Goal: Transaction & Acquisition: Obtain resource

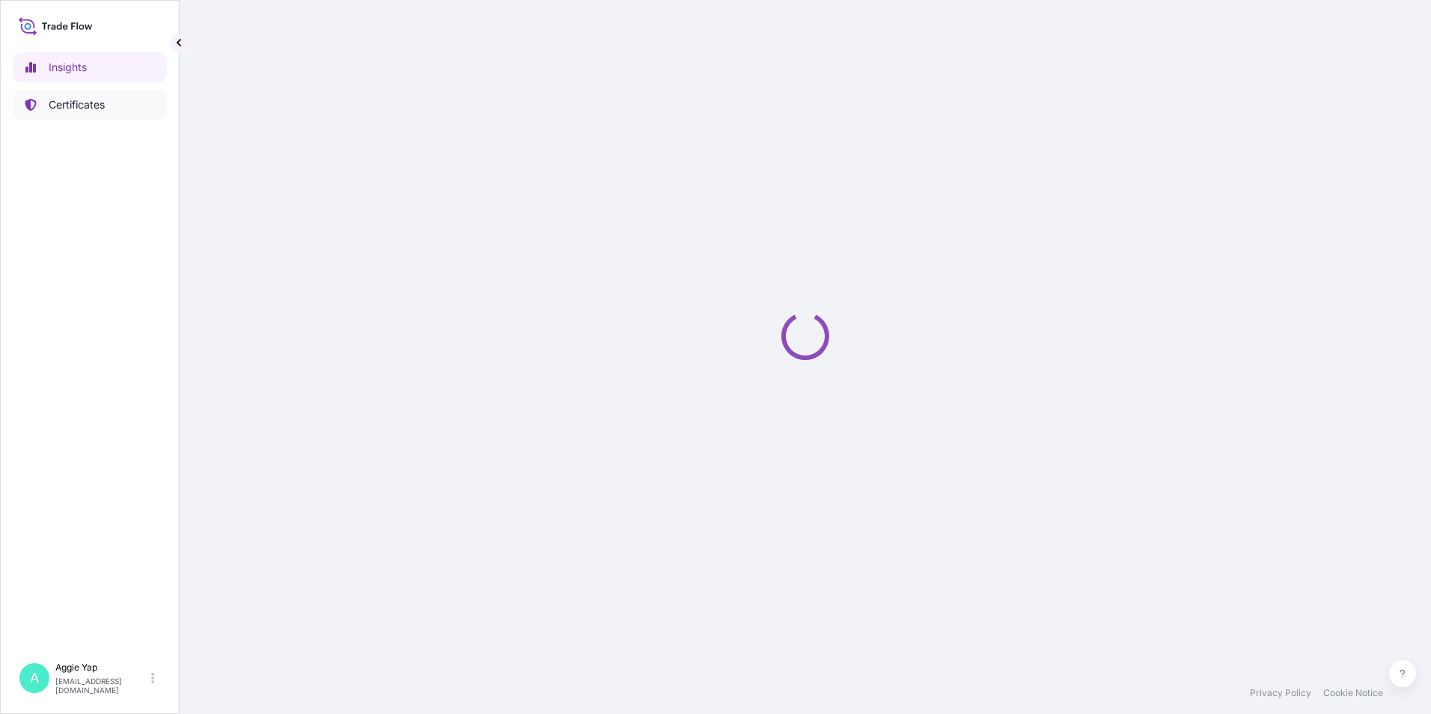
click at [79, 103] on p "Certificates" at bounding box center [77, 104] width 56 height 15
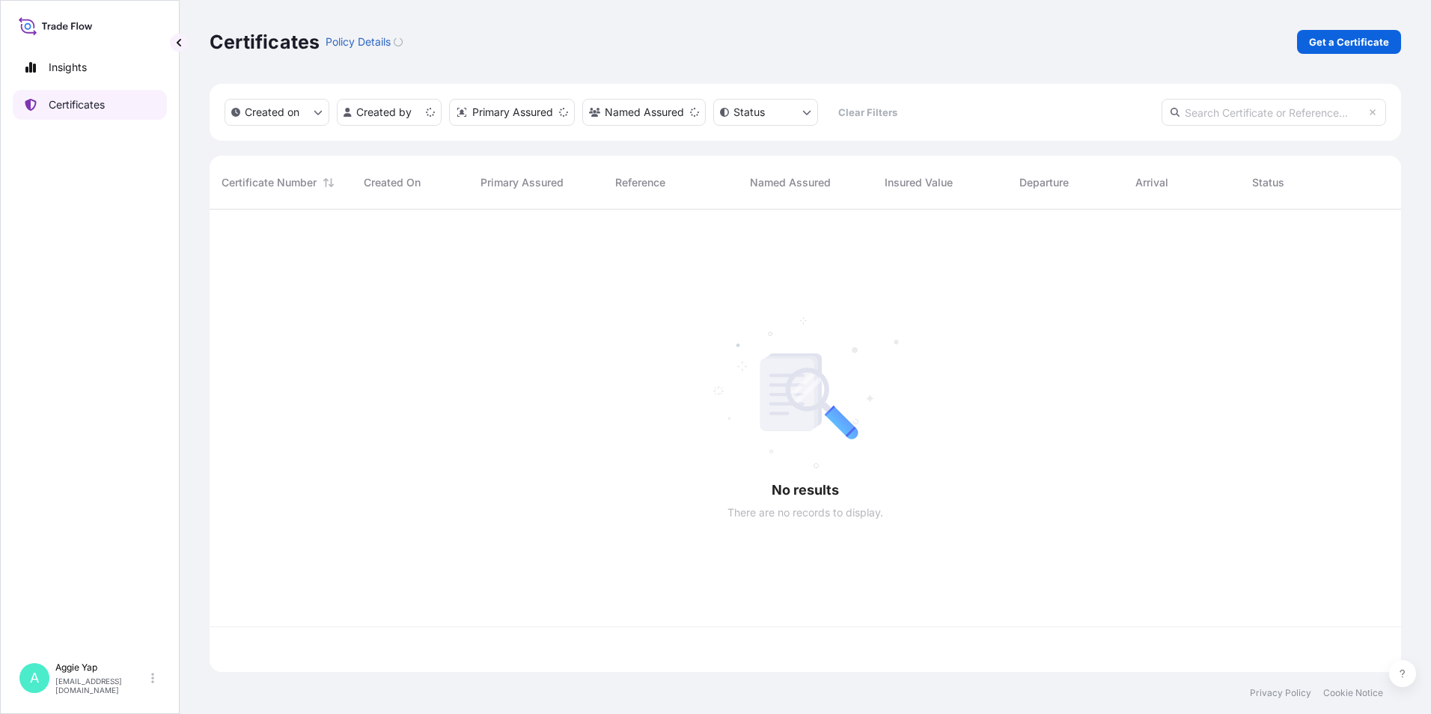
scroll to position [460, 1180]
click at [1348, 40] on p "Get a Certificate" at bounding box center [1349, 41] width 80 height 15
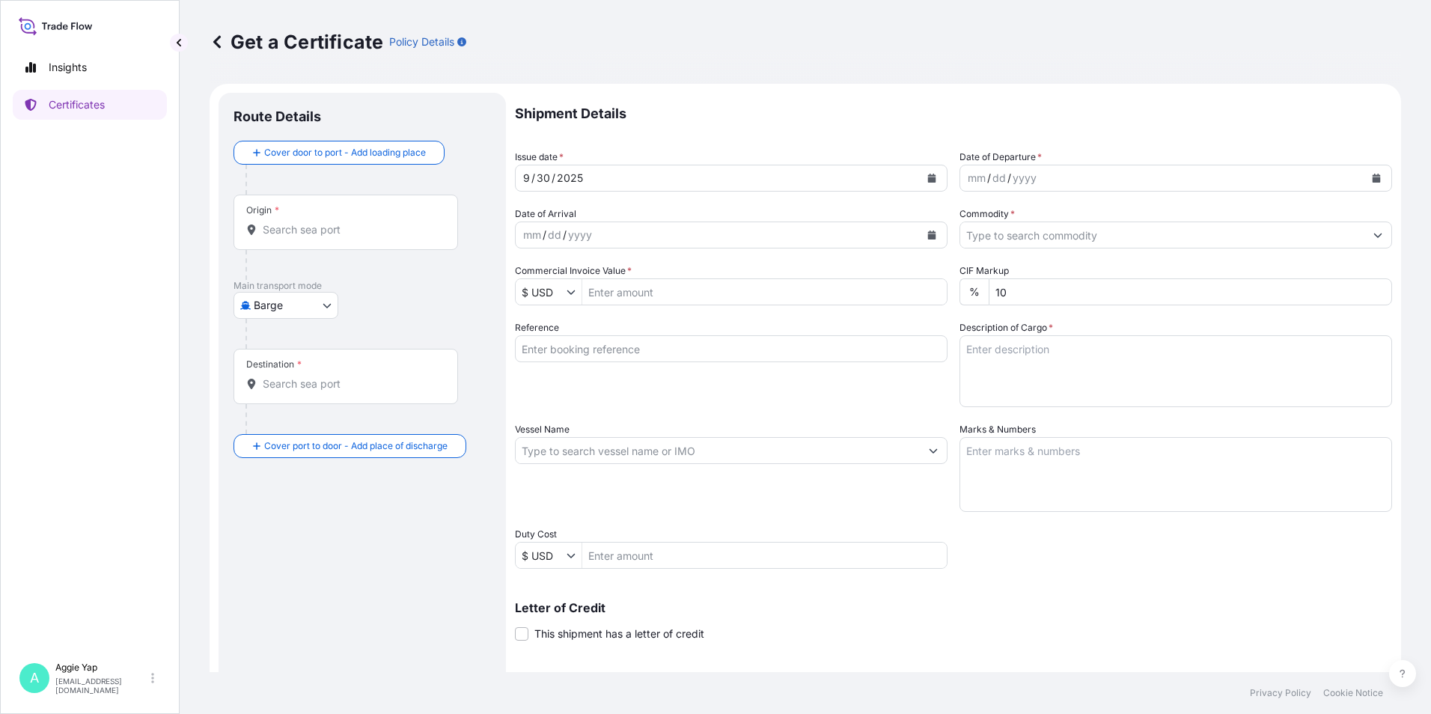
click at [272, 302] on body "Insights Certificates A [PERSON_NAME] [EMAIL_ADDRESS][DOMAIN_NAME] Get a Certif…" at bounding box center [715, 357] width 1431 height 714
click at [287, 480] on span "Ocean Vessel" at bounding box center [295, 478] width 67 height 15
select select "Ocean Vessel"
click at [295, 225] on div "Origin *" at bounding box center [345, 228] width 225 height 55
click at [295, 228] on input "Origin *" at bounding box center [351, 235] width 177 height 15
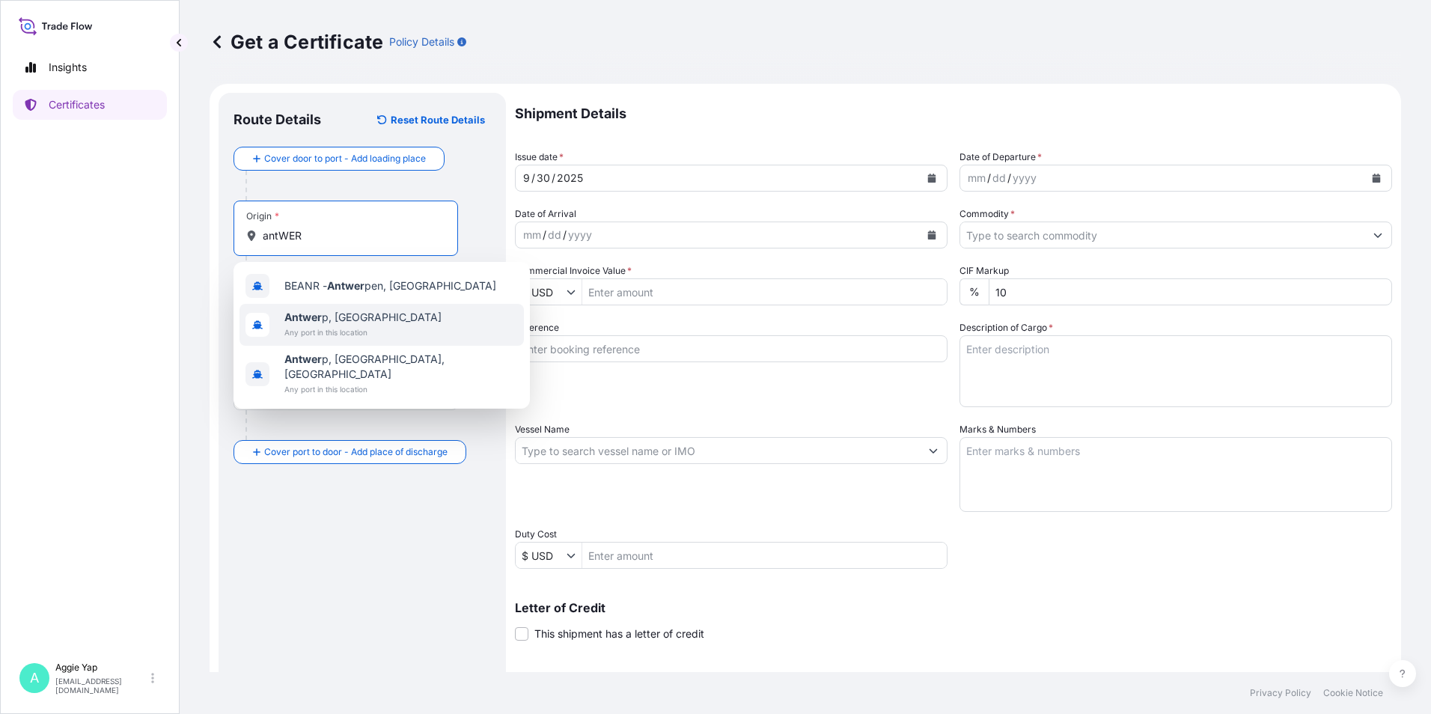
click at [318, 320] on b "Antwer" at bounding box center [302, 317] width 37 height 13
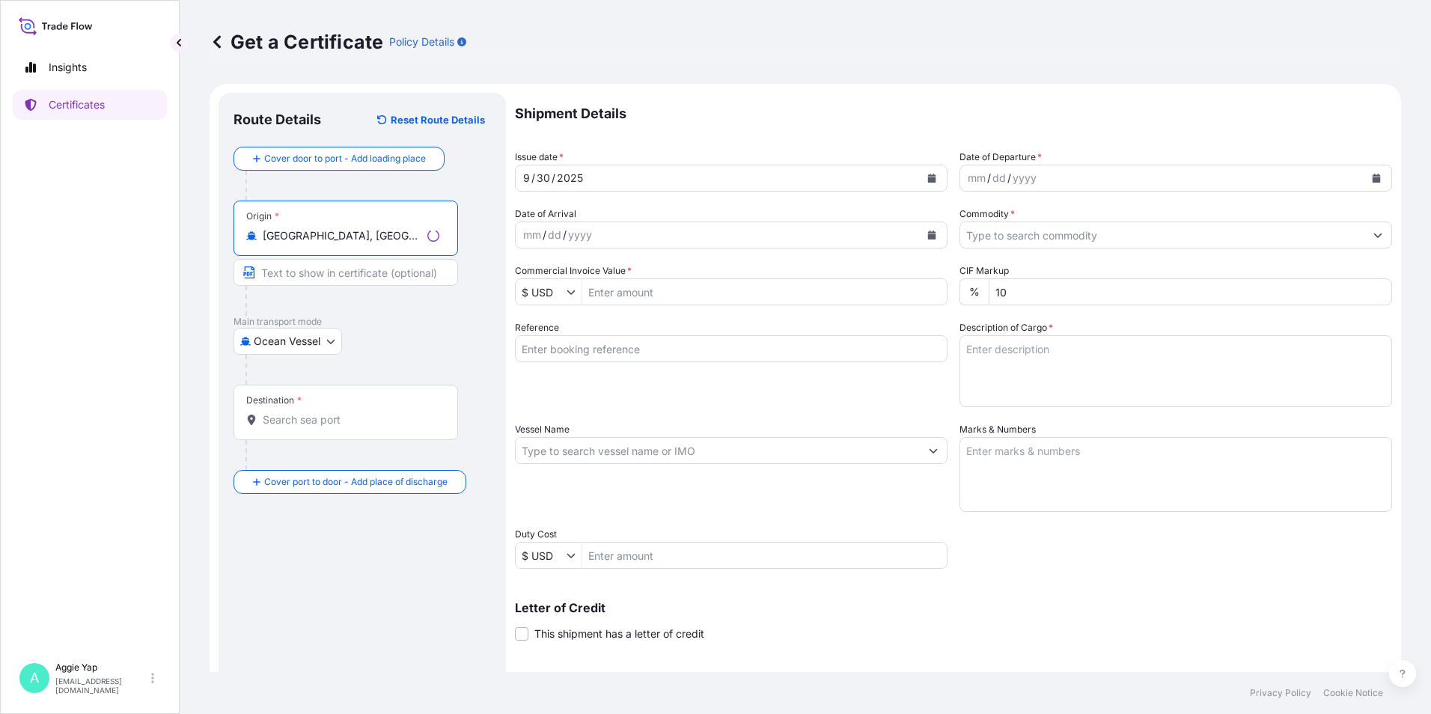
type input "[GEOGRAPHIC_DATA], [GEOGRAPHIC_DATA]"
click at [306, 405] on div "Destination *" at bounding box center [345, 412] width 225 height 55
click at [306, 412] on input "Destination *" at bounding box center [351, 419] width 177 height 15
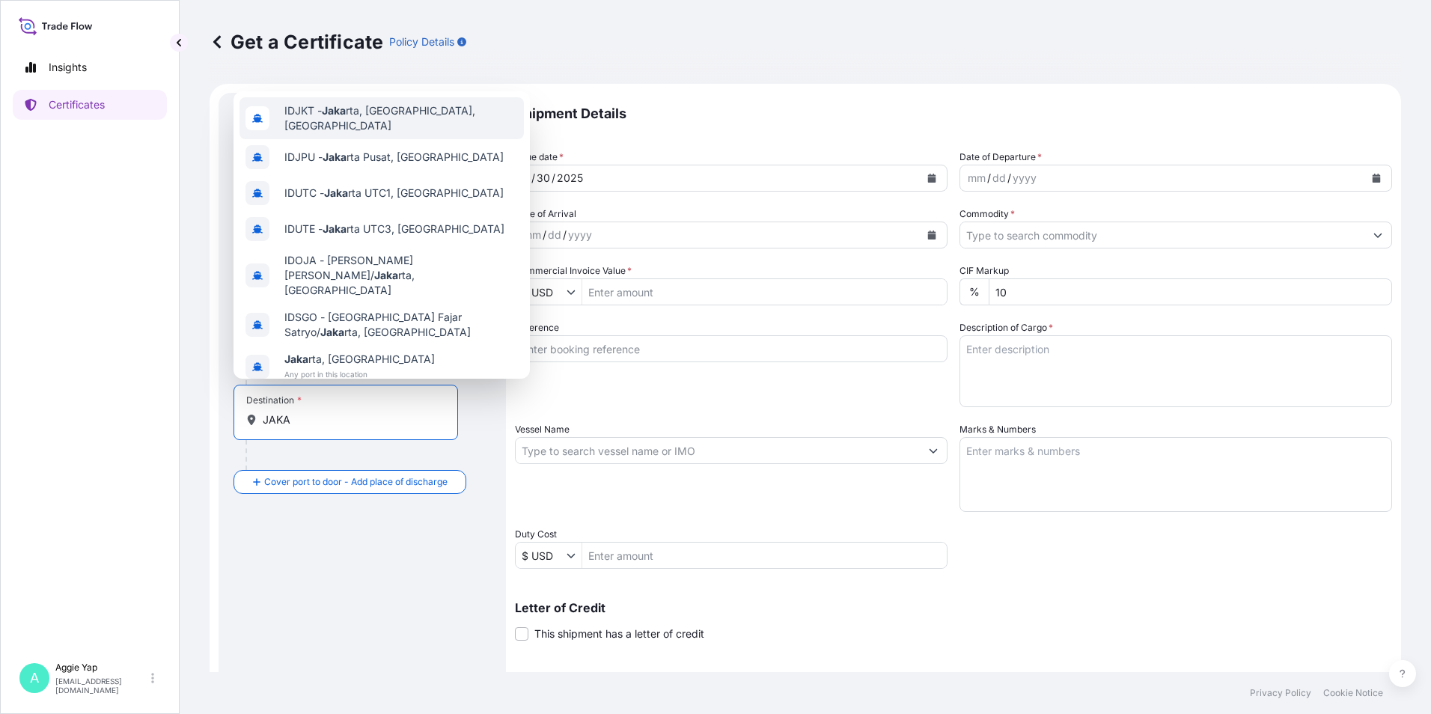
click at [375, 115] on span "IDJKT - Jaka rta, [GEOGRAPHIC_DATA], [GEOGRAPHIC_DATA]" at bounding box center [400, 118] width 233 height 30
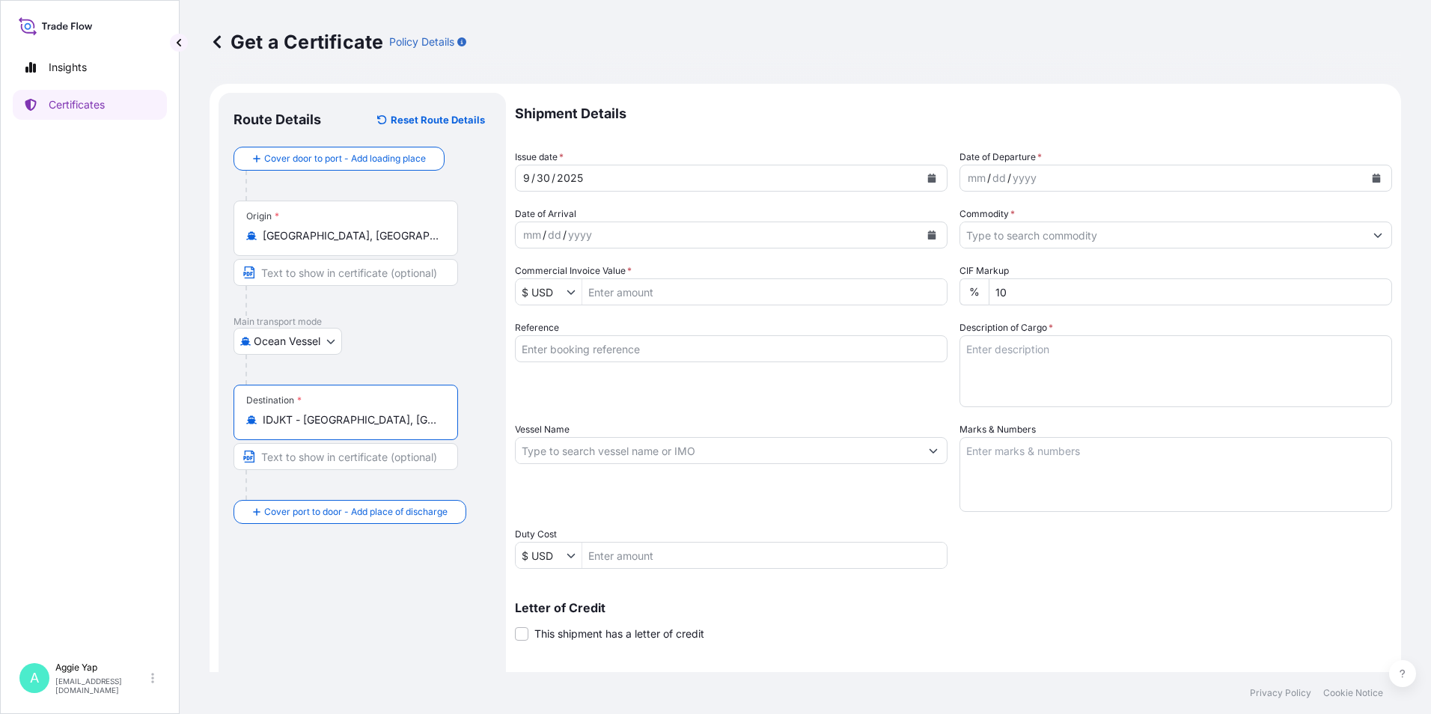
type input "IDJKT - [GEOGRAPHIC_DATA], [GEOGRAPHIC_DATA], [GEOGRAPHIC_DATA]"
click at [928, 177] on icon "Calendar" at bounding box center [932, 178] width 8 height 9
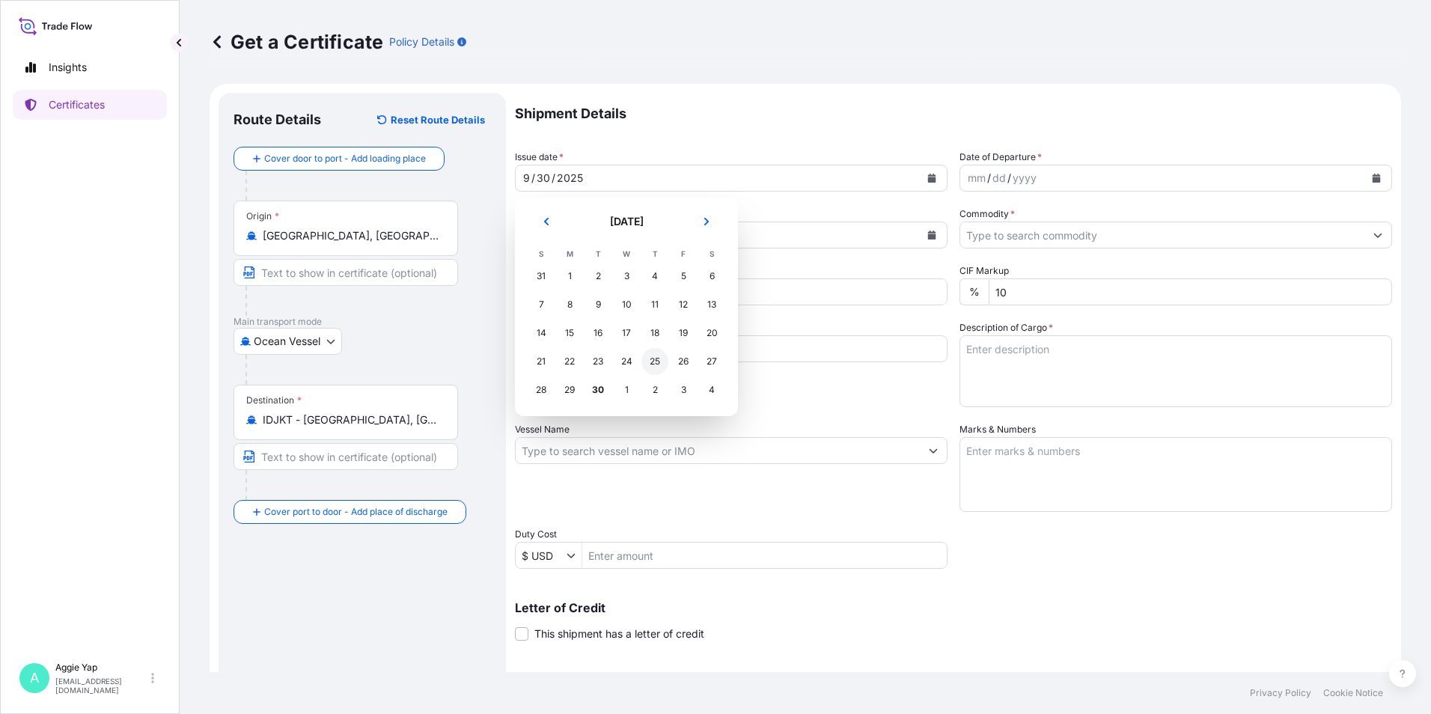
click at [650, 364] on div "25" at bounding box center [654, 361] width 27 height 27
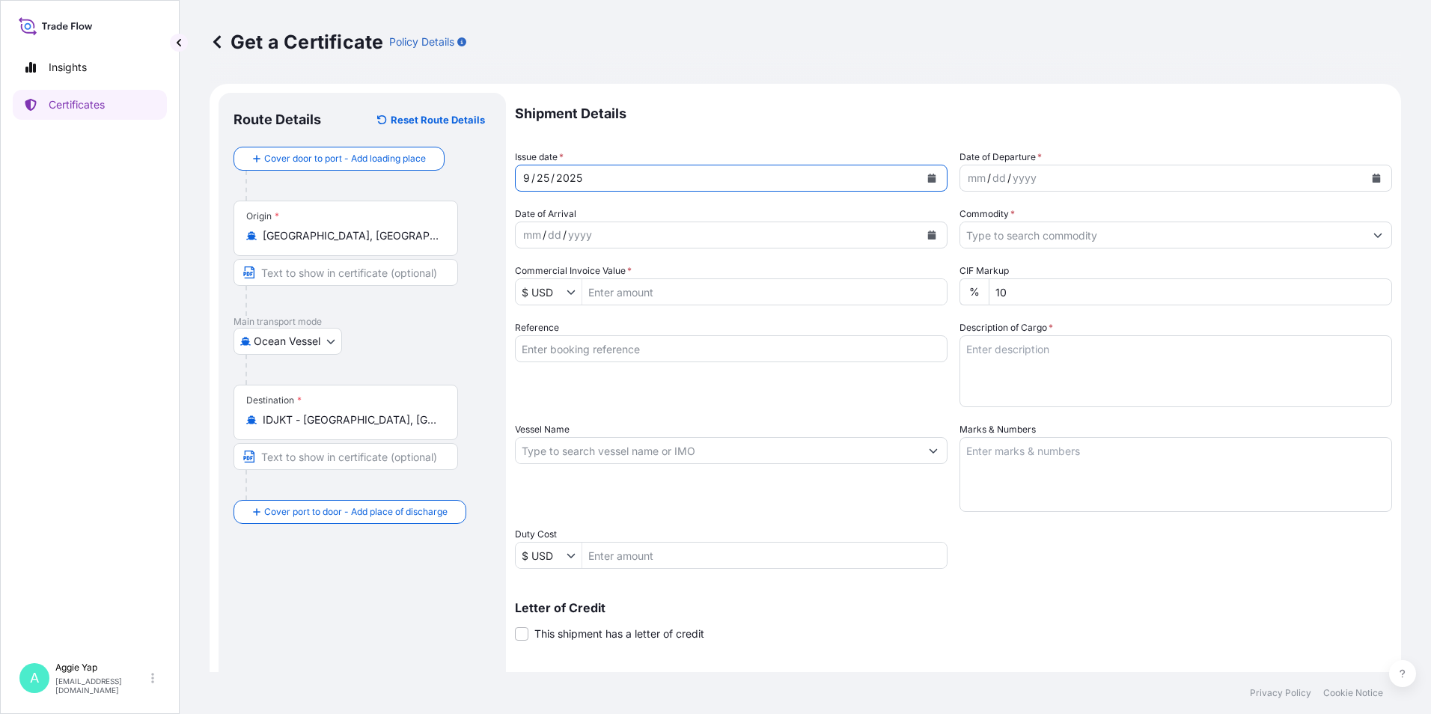
click at [1373, 175] on button "Calendar" at bounding box center [1376, 178] width 24 height 24
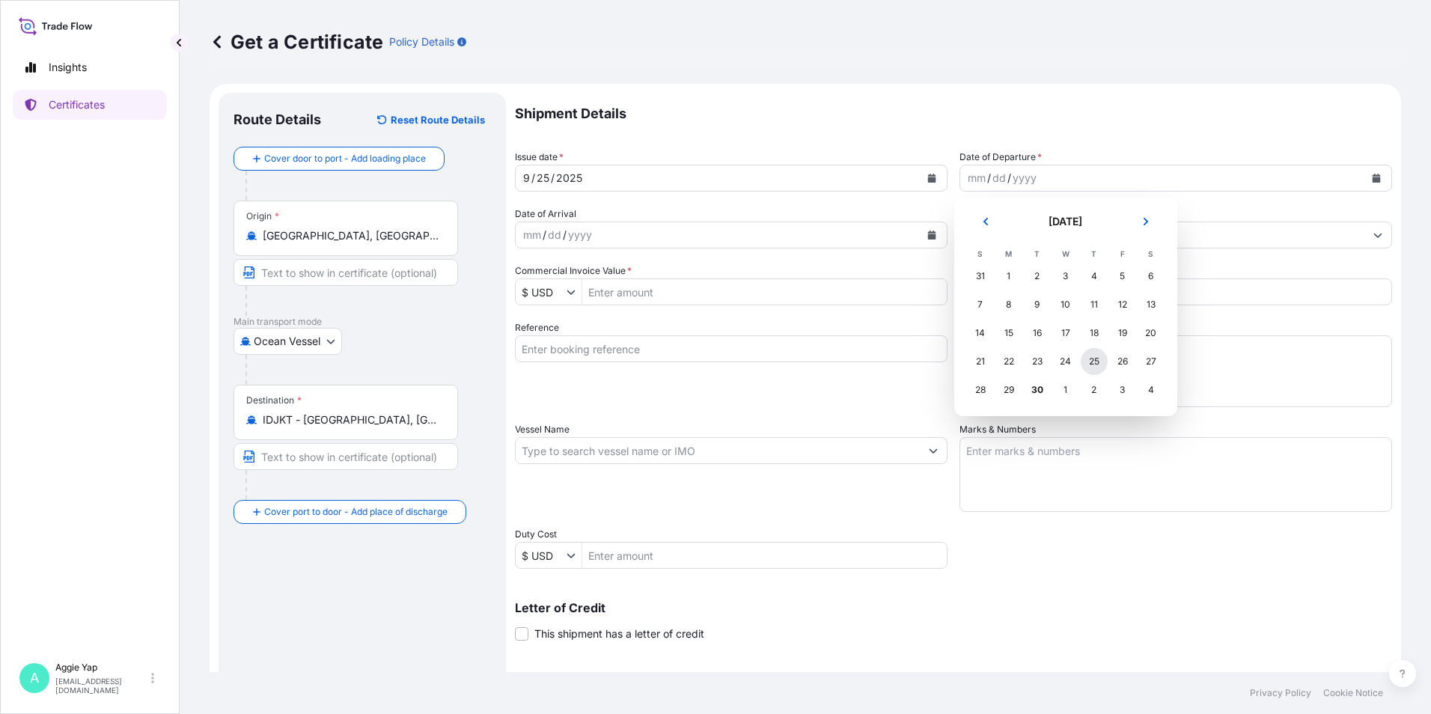
click at [1089, 363] on div "25" at bounding box center [1094, 361] width 27 height 27
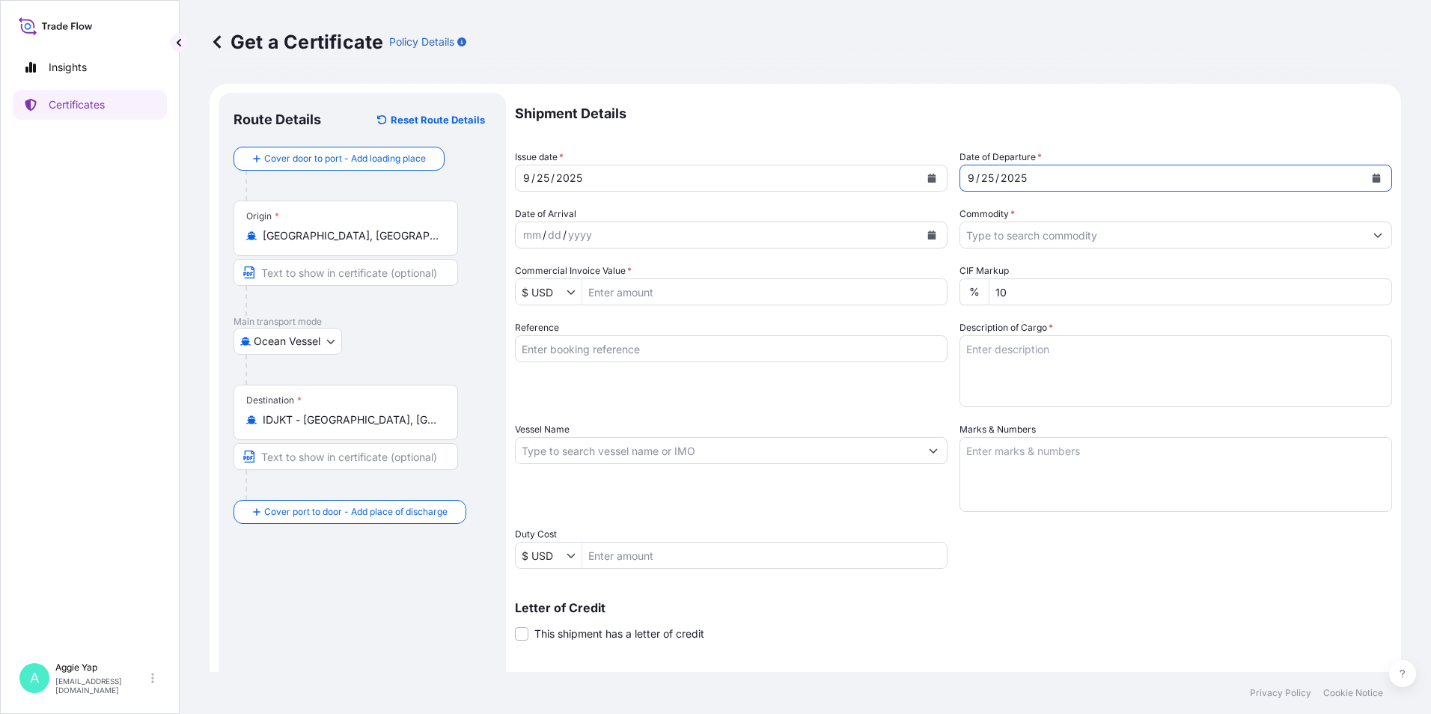
click at [1373, 236] on icon "Show suggestions" at bounding box center [1377, 234] width 9 height 9
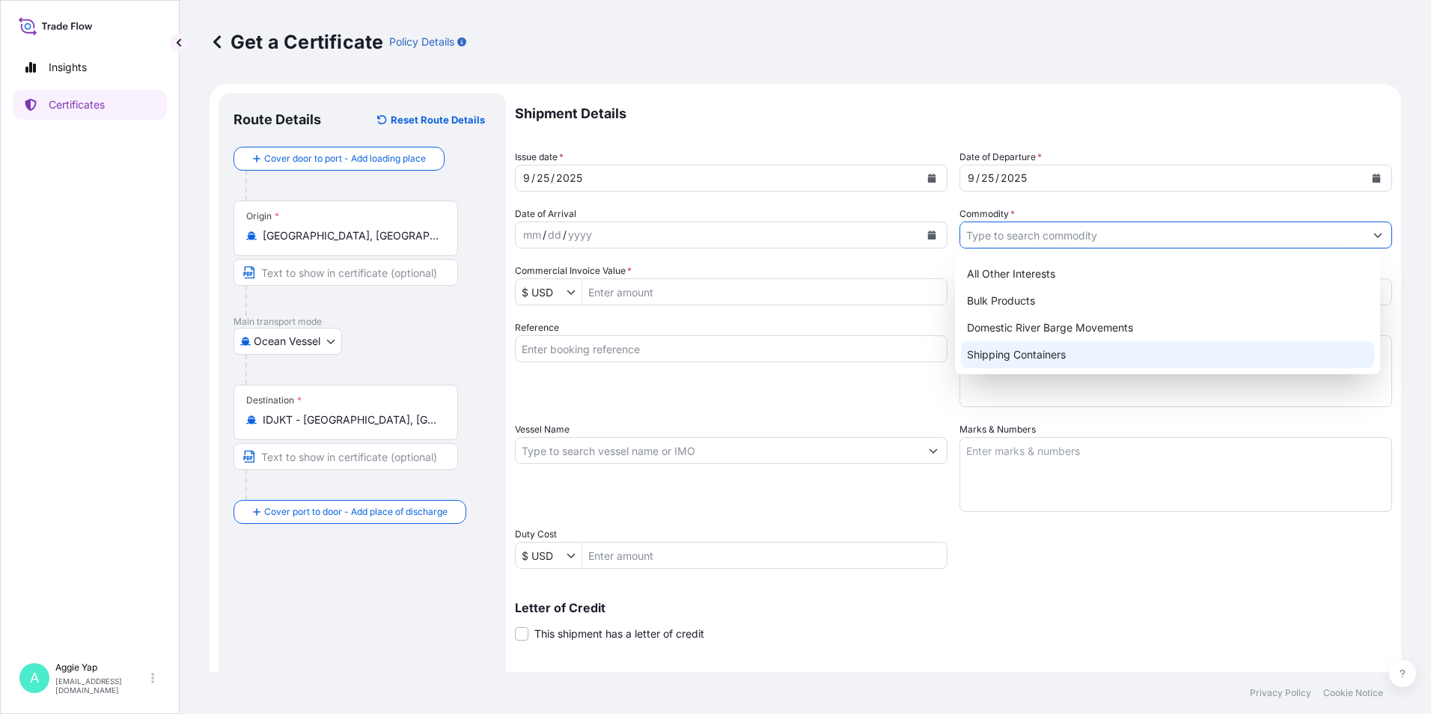
click at [1060, 352] on div "Shipping Containers" at bounding box center [1168, 354] width 414 height 27
type input "Shipping Containers"
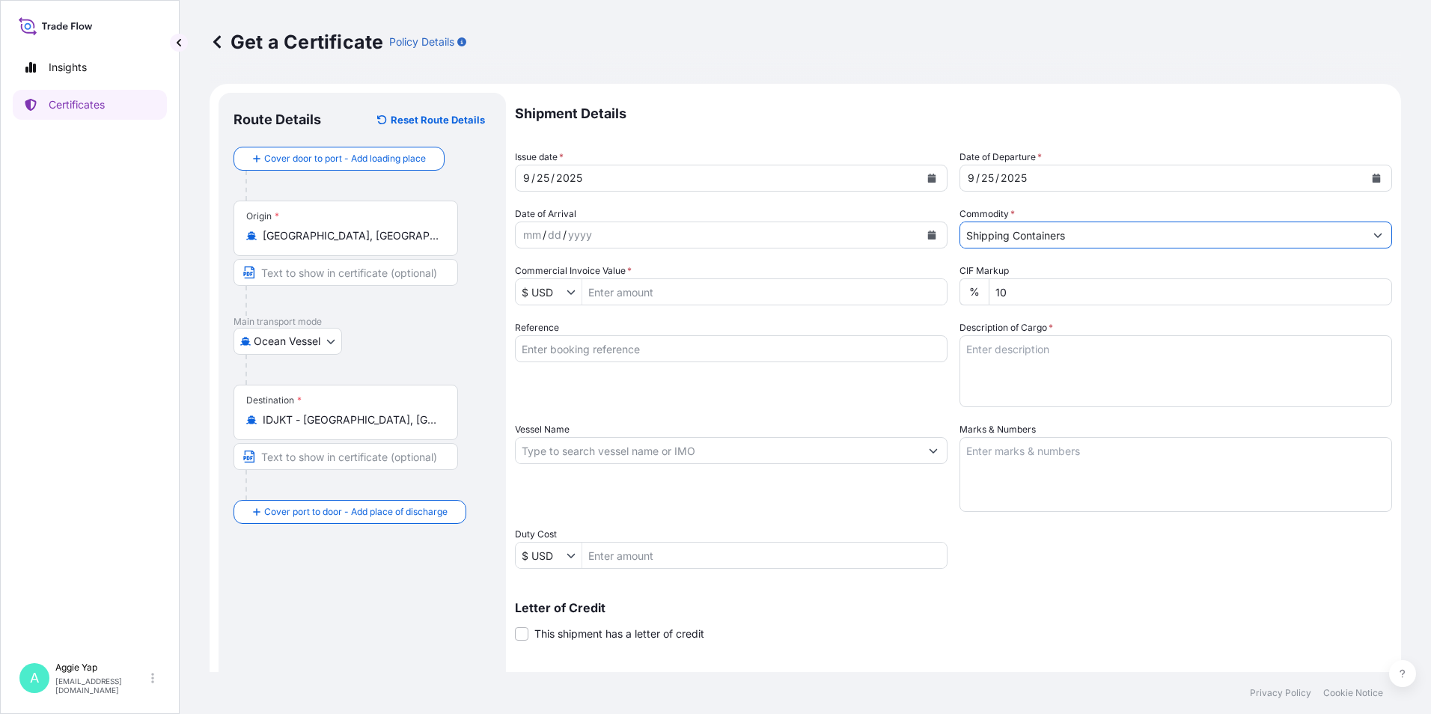
click at [736, 297] on input "Commercial Invoice Value *" at bounding box center [764, 291] width 364 height 27
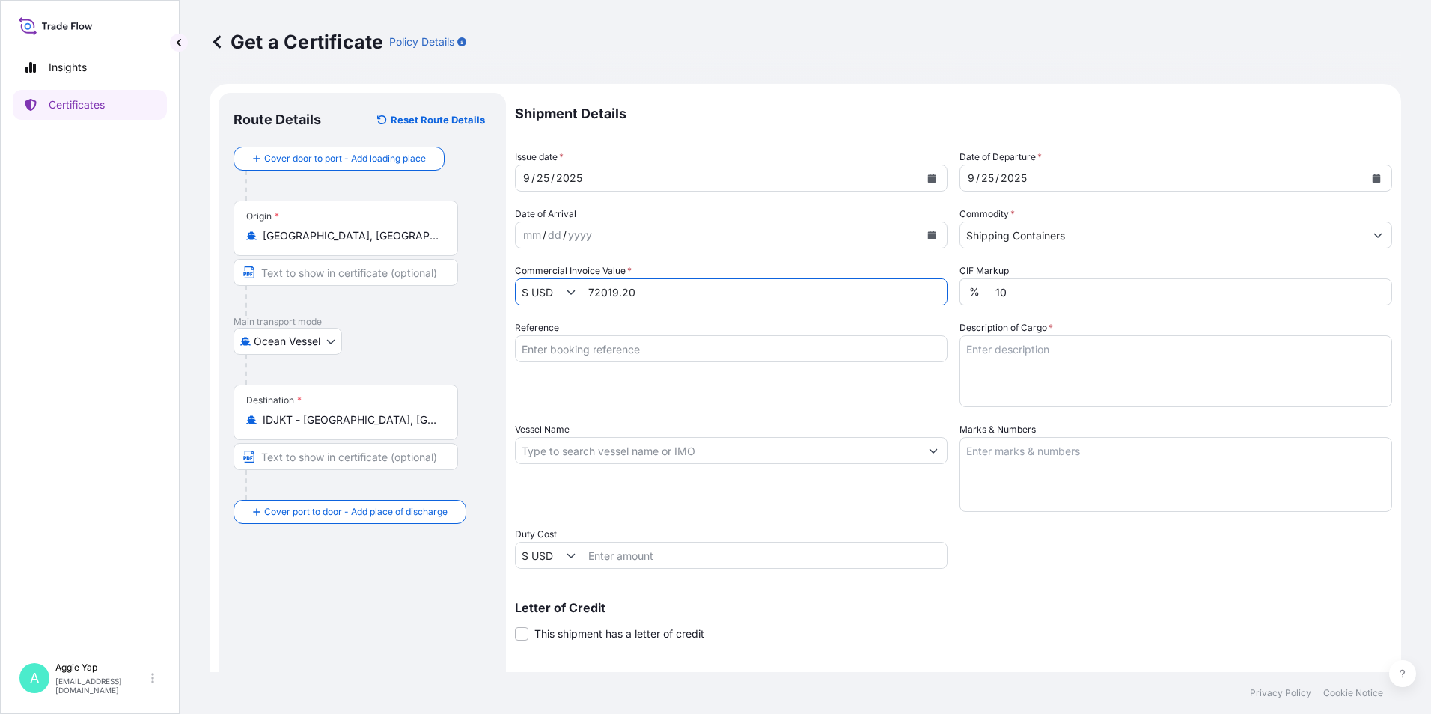
type input "72,019.2"
click at [873, 436] on div "Vessel Name" at bounding box center [731, 467] width 433 height 90
click at [810, 348] on input "Reference" at bounding box center [731, 348] width 433 height 27
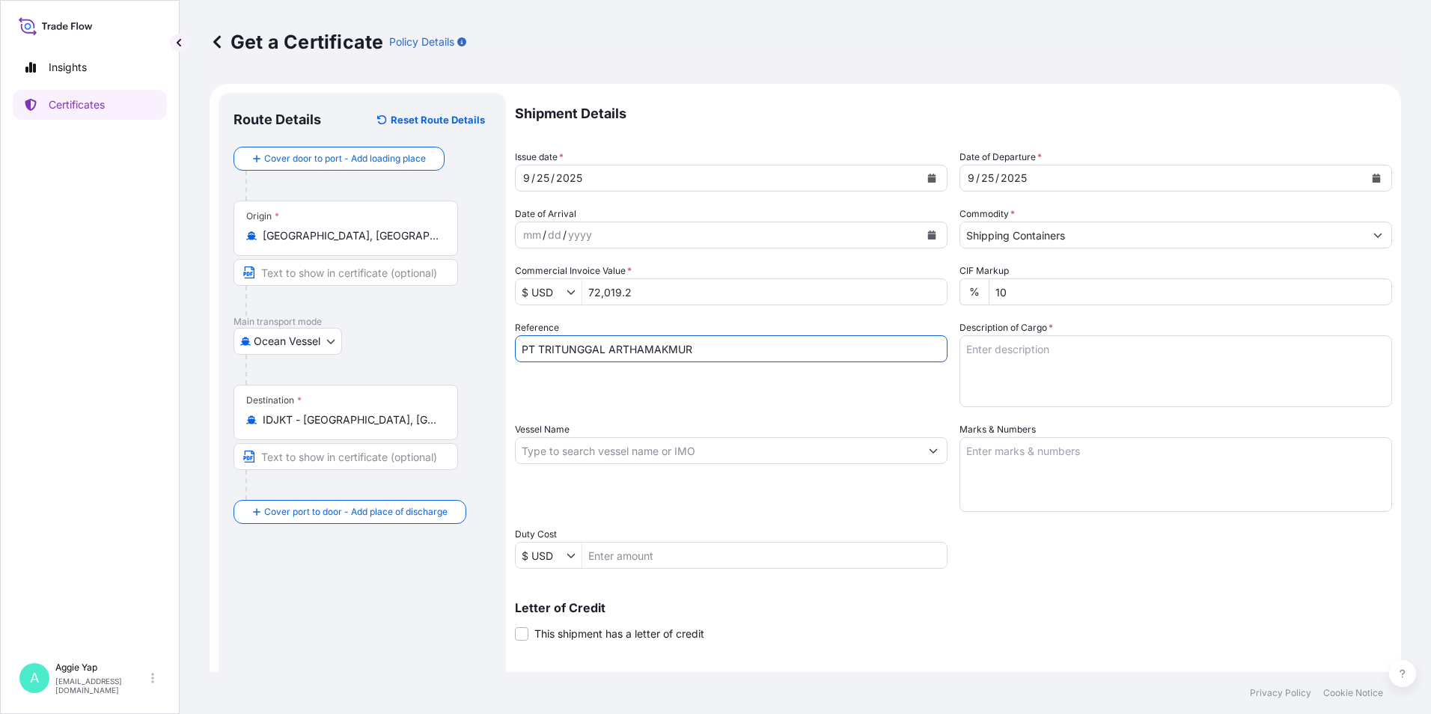
type input "PT TRITUNGGAL ARTHAMAKMUR"
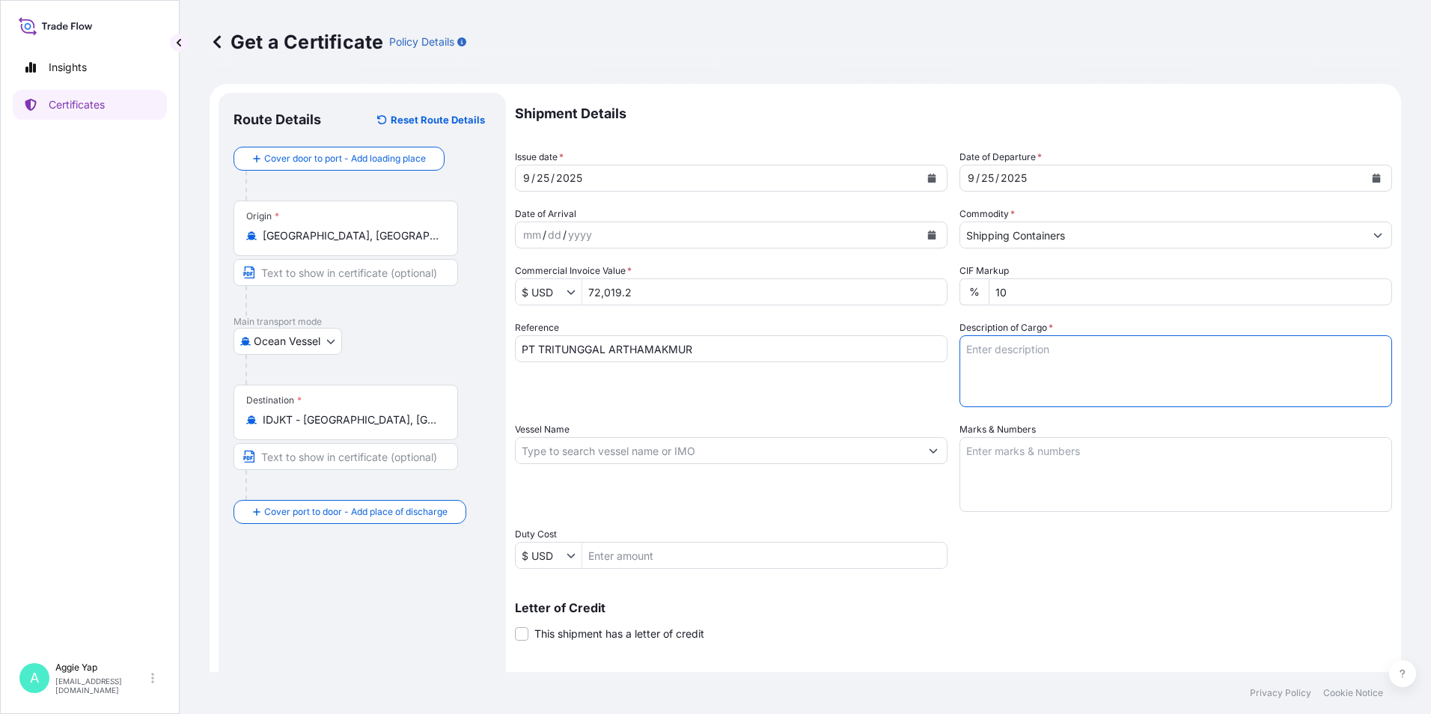
click at [1033, 367] on textarea "Description of Cargo *" at bounding box center [1175, 371] width 433 height 72
click at [1001, 354] on textarea "Description of Cargo *" at bounding box center [1175, 371] width 433 height 72
drag, startPoint x: 1075, startPoint y: 360, endPoint x: 1087, endPoint y: 364, distance: 12.1
click at [1075, 360] on textarea "TOTAL: 16 PALLETS (" at bounding box center [1175, 371] width 433 height 72
type textarea "TOTAL: 16 PALLETS (224 CARTONS) CARBOPOL(R) ULTREZ 10, CARBOPOL(R) ULTREZ 20 PO…"
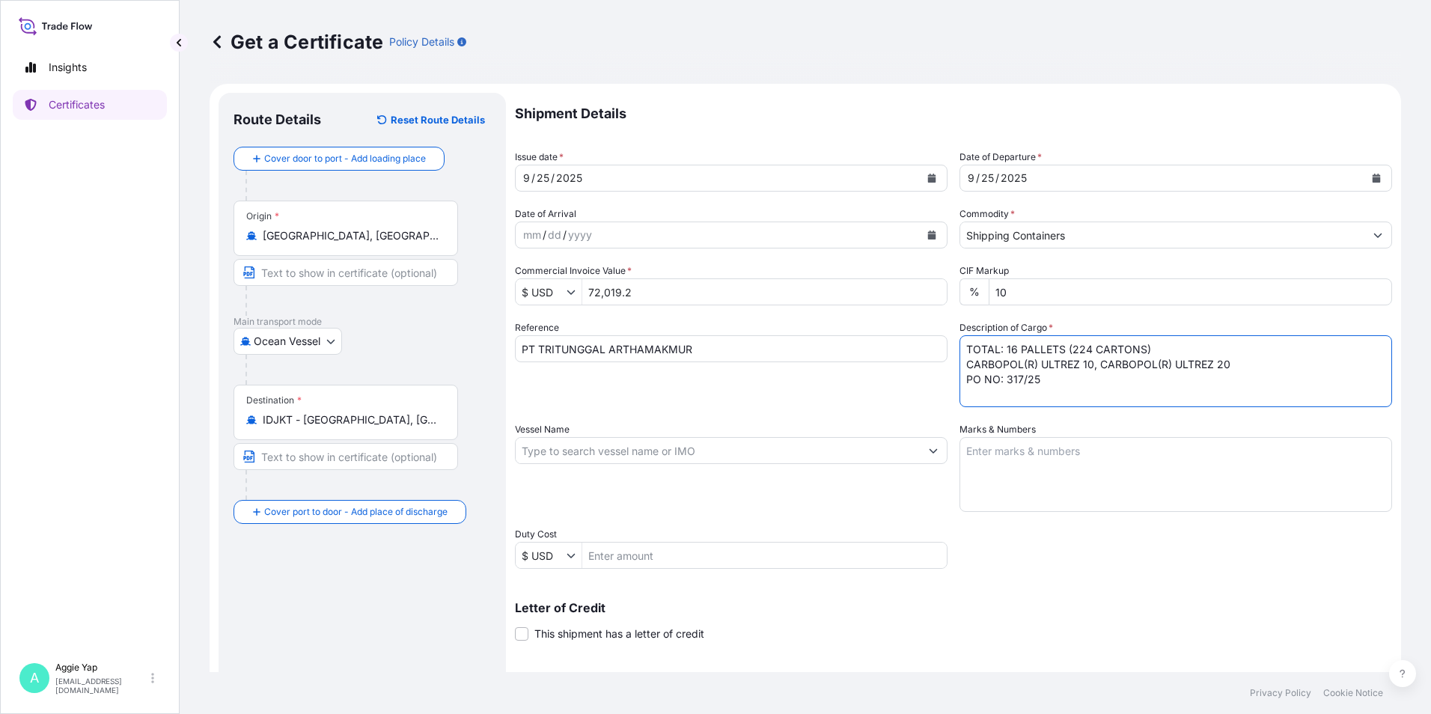
drag, startPoint x: 619, startPoint y: 454, endPoint x: 597, endPoint y: 454, distance: 21.7
click at [614, 454] on input "Vessel Name" at bounding box center [718, 450] width 404 height 27
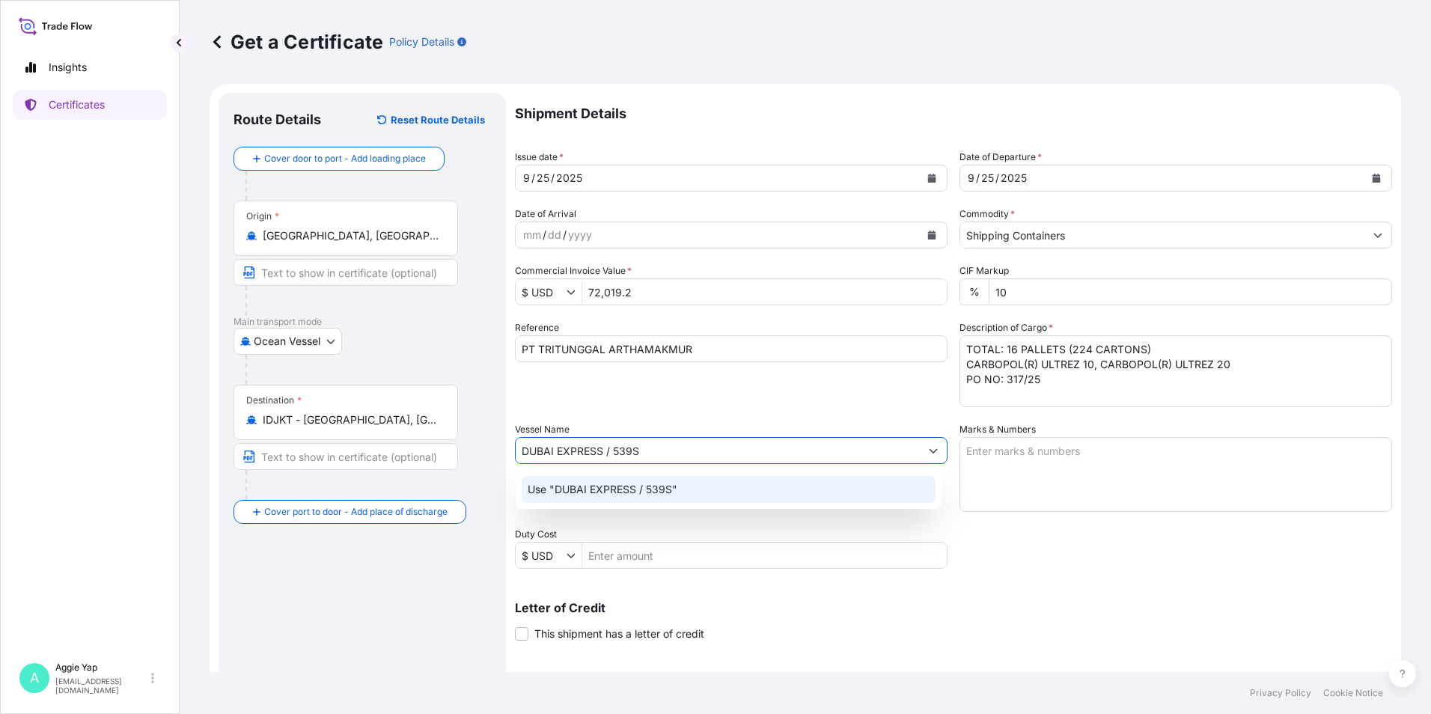
click at [668, 495] on p "Use "DUBAI EXPRESS / 539S"" at bounding box center [603, 489] width 150 height 15
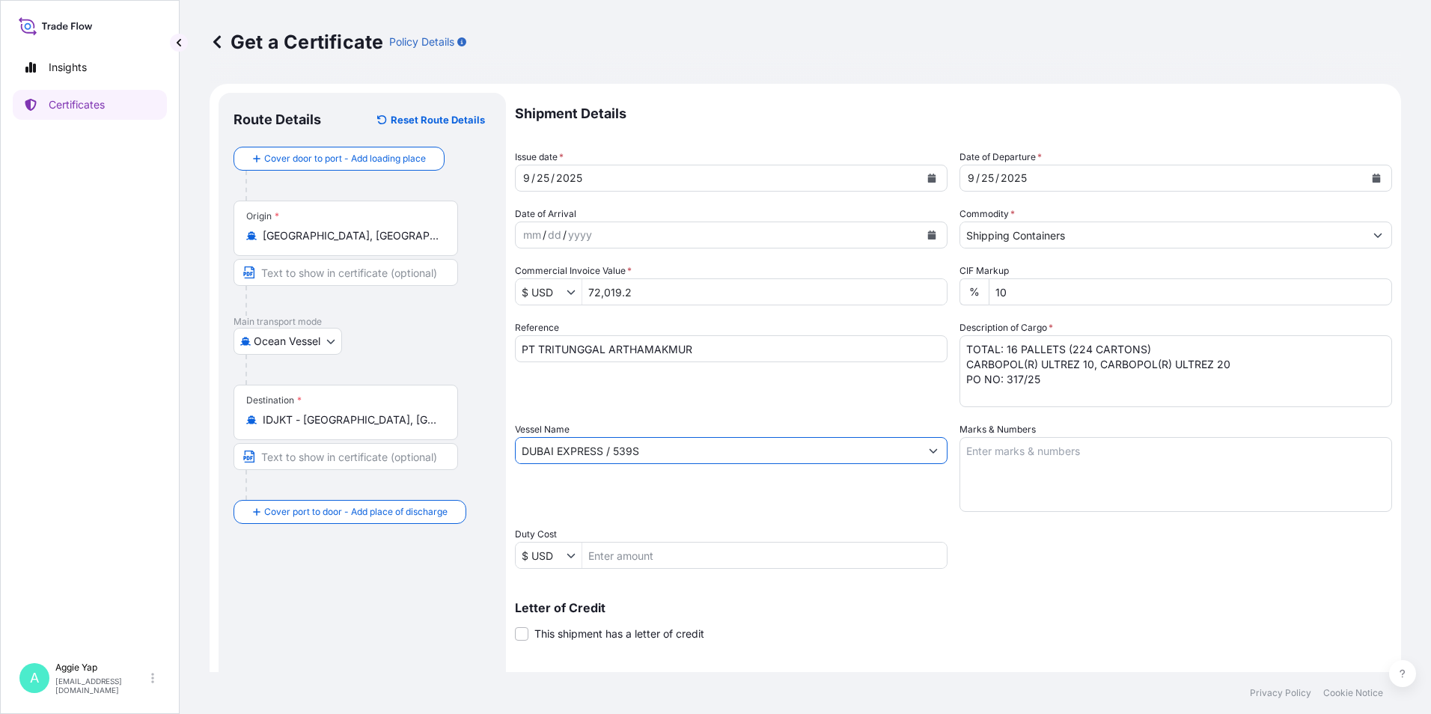
type input "DUBAI EXPRESS / 539S"
click at [1012, 453] on textarea "Marks & Numbers" at bounding box center [1175, 474] width 433 height 75
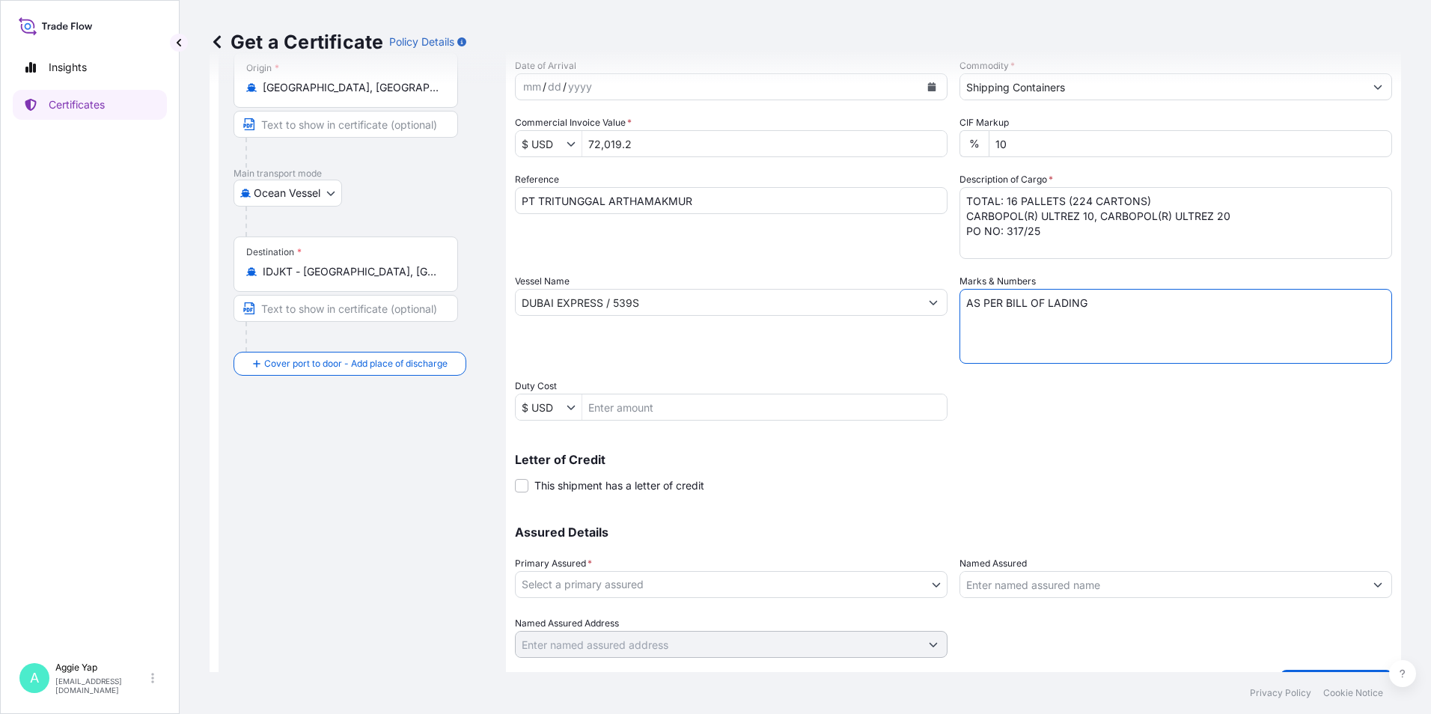
scroll to position [150, 0]
type textarea "AS PER BILL OF LADING"
click at [932, 457] on p "Letter of Credit" at bounding box center [953, 458] width 877 height 12
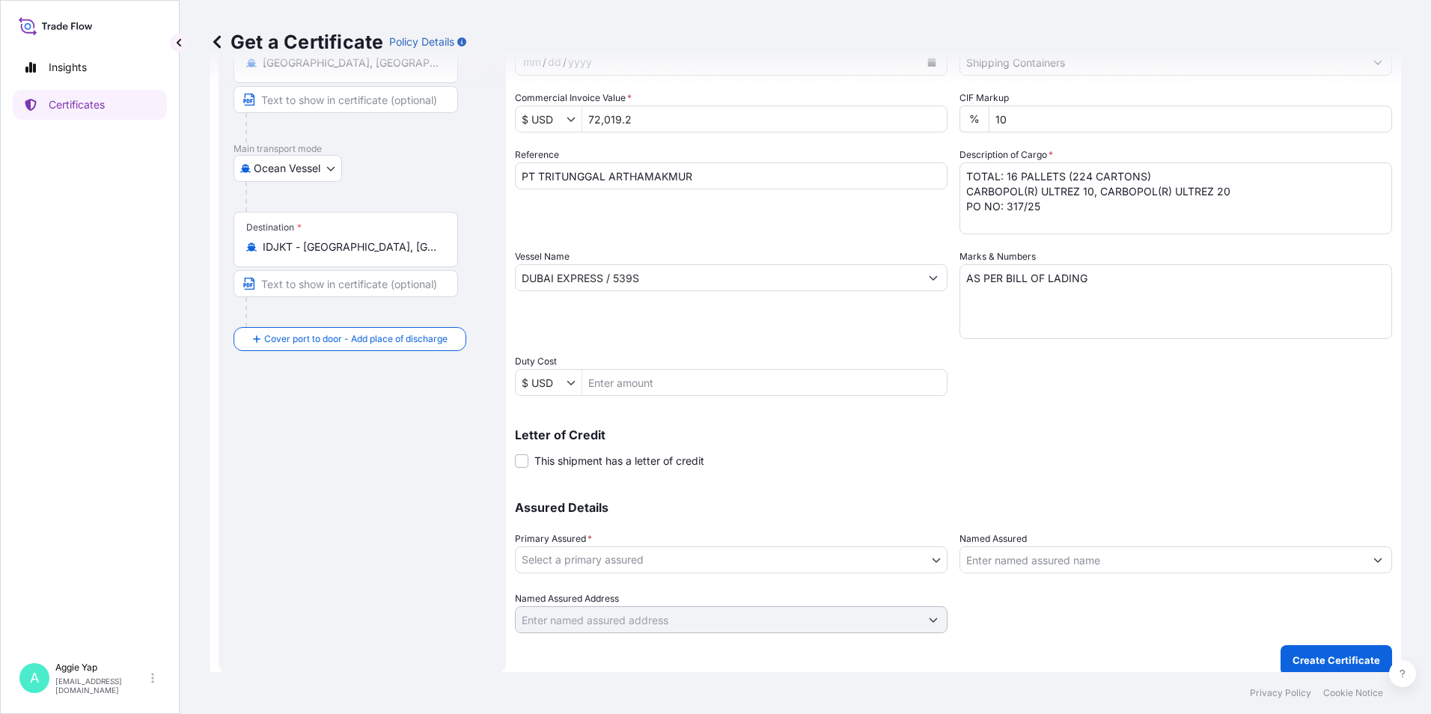
scroll to position [185, 0]
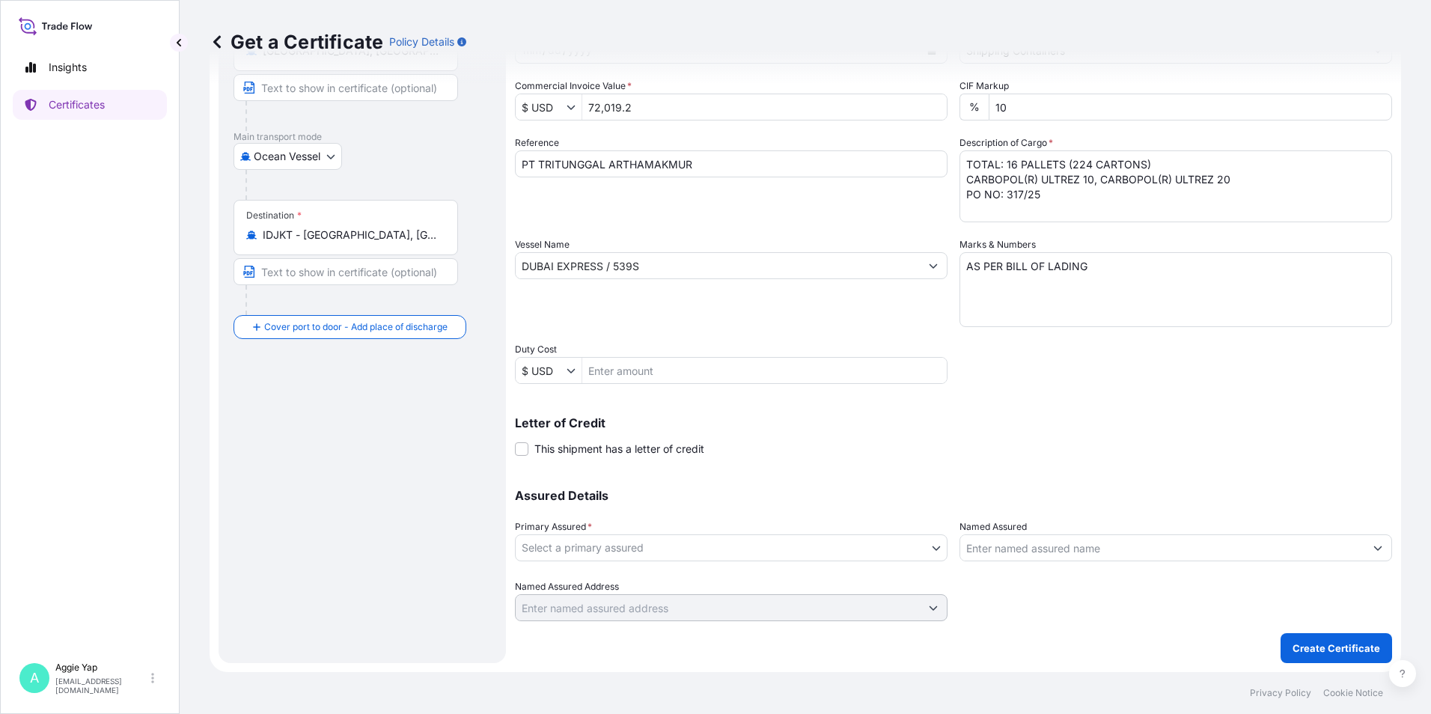
click at [740, 549] on body "Insights Certificates A [PERSON_NAME] [EMAIL_ADDRESS][DOMAIN_NAME] Get a Certif…" at bounding box center [715, 357] width 1431 height 714
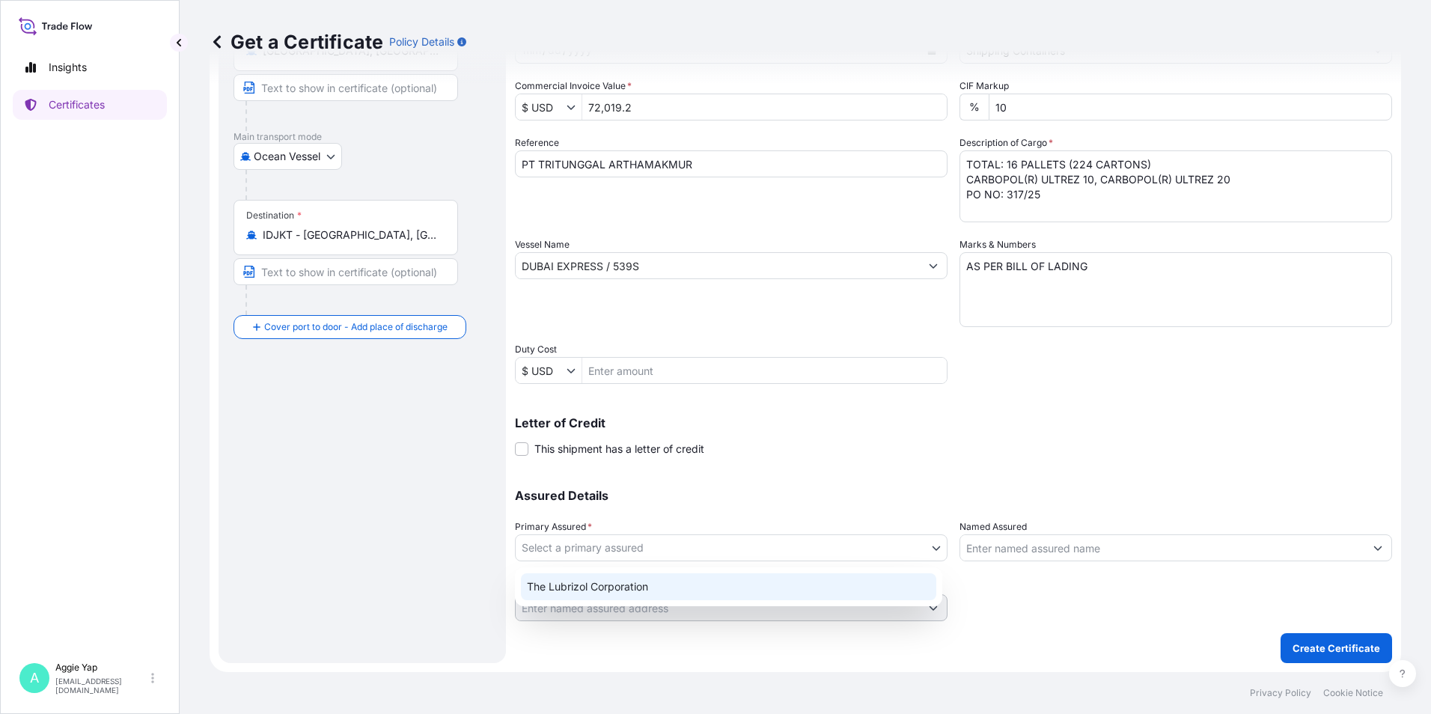
click at [760, 577] on div "The Lubrizol Corporation" at bounding box center [728, 586] width 415 height 27
select select "31566"
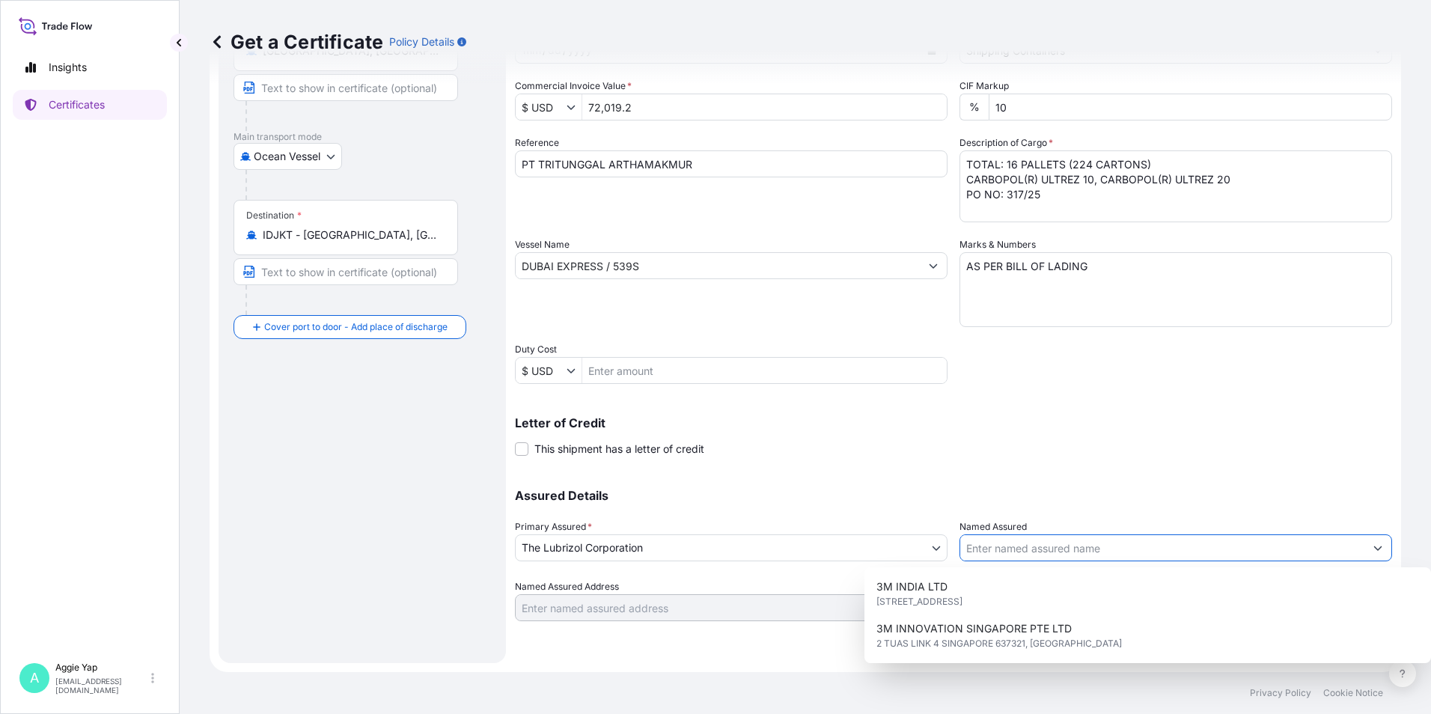
click at [1028, 555] on input "Named Assured" at bounding box center [1162, 547] width 404 height 27
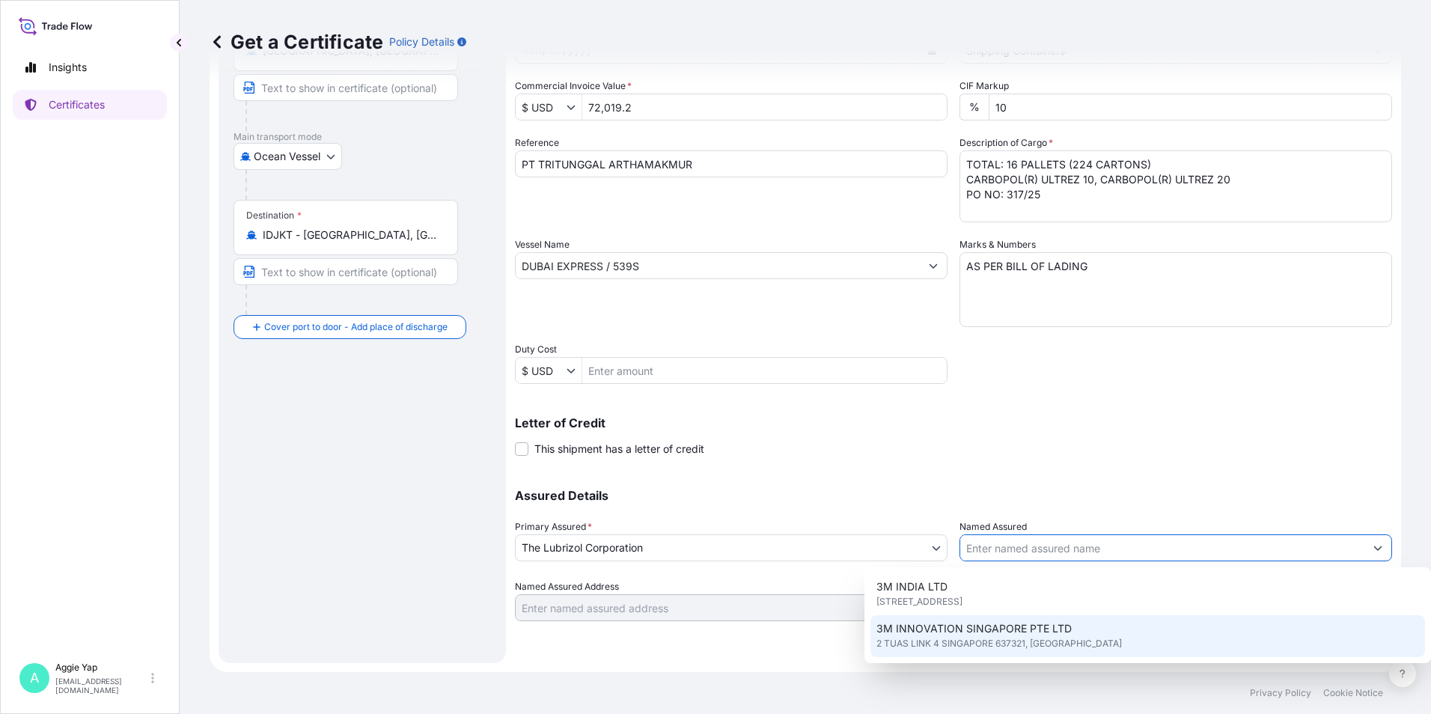
click at [1015, 637] on span "2 TUAS LINK 4 SINGAPORE 637321, [GEOGRAPHIC_DATA]" at bounding box center [998, 643] width 245 height 15
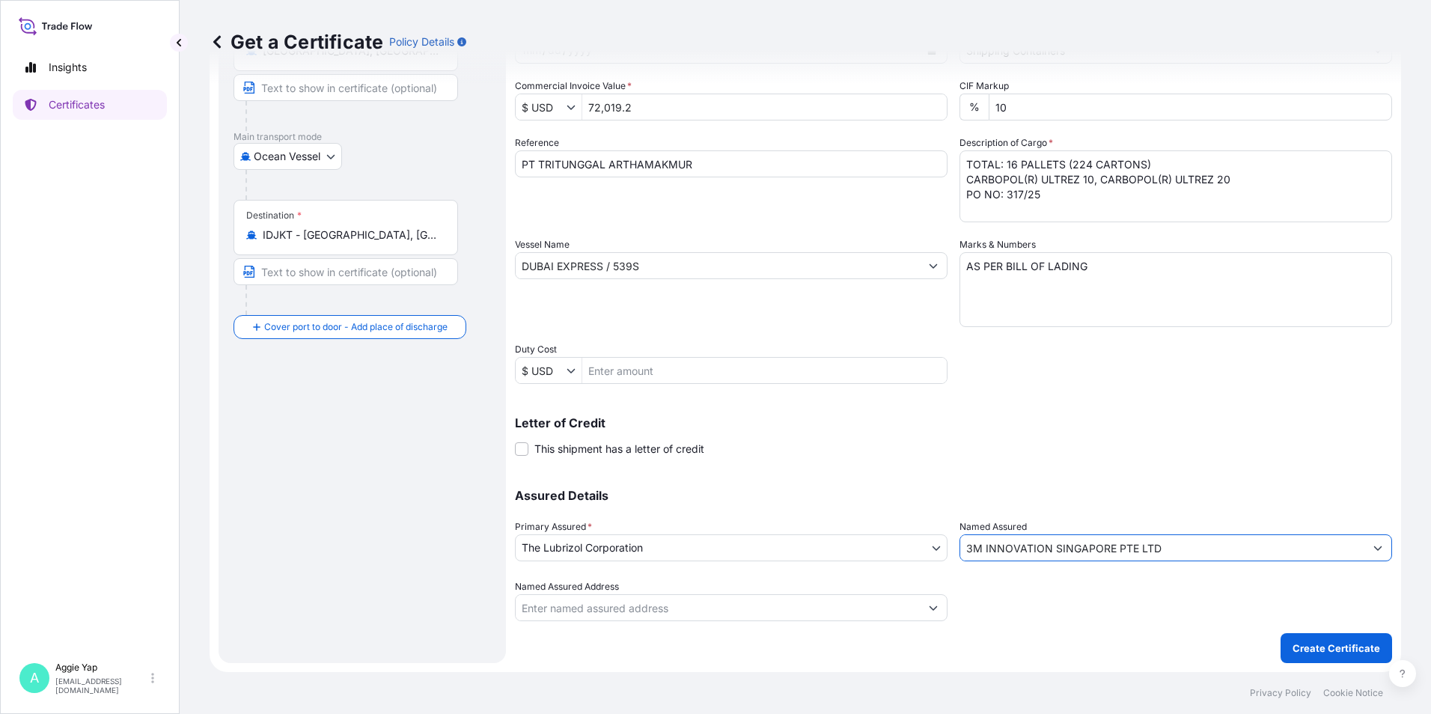
drag, startPoint x: 1164, startPoint y: 548, endPoint x: 343, endPoint y: 531, distance: 821.9
click at [346, 531] on form "Route Details Reset Route Details Cover door to port - Add loading place Place …" at bounding box center [805, 285] width 1191 height 773
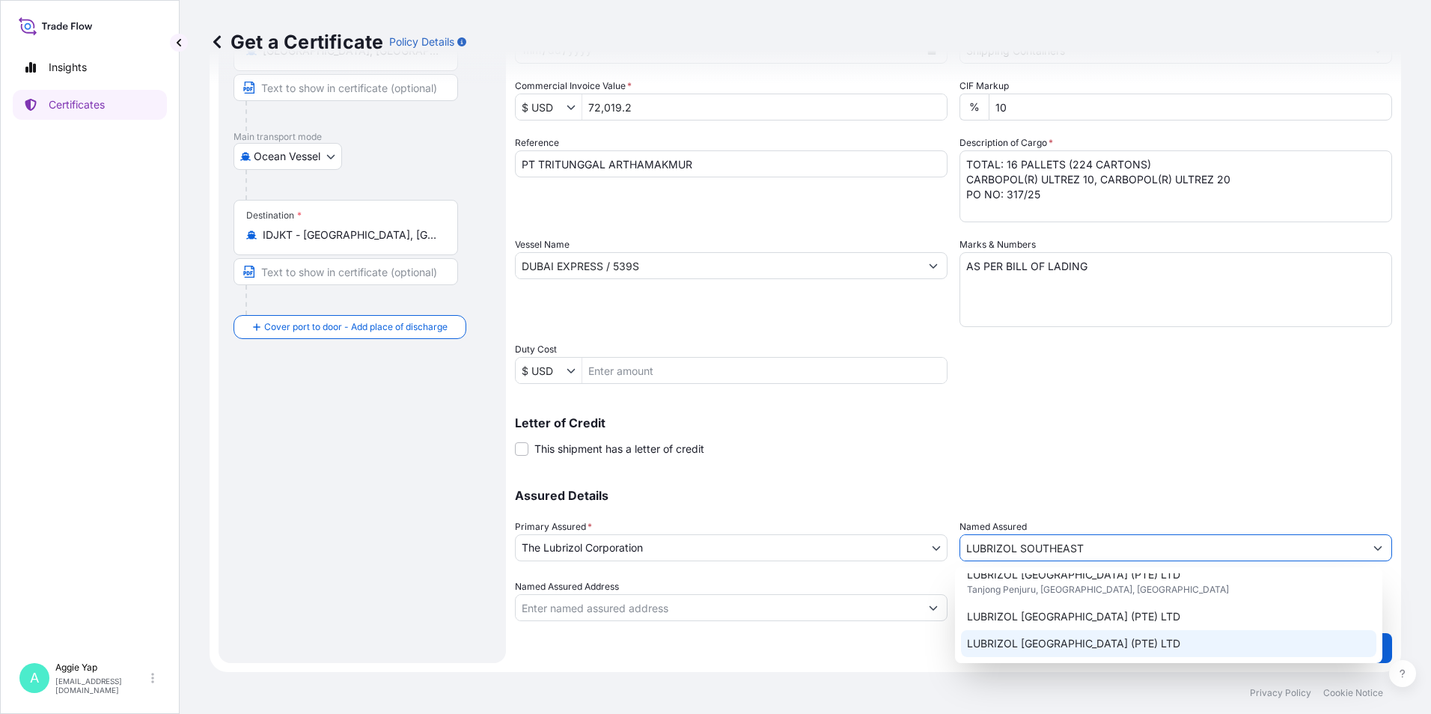
scroll to position [75, 0]
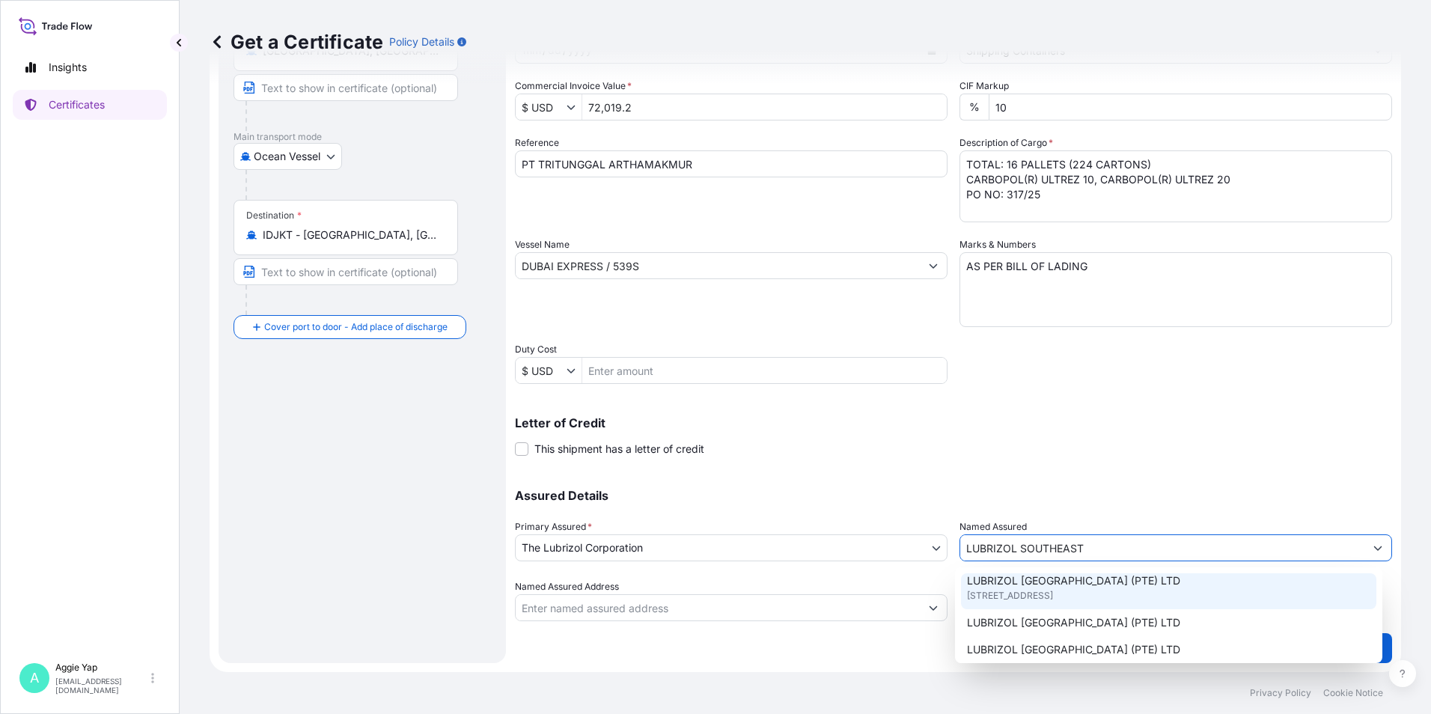
click at [1053, 597] on span "[STREET_ADDRESS]" at bounding box center [1010, 595] width 86 height 15
type input "LUBRIZOL [GEOGRAPHIC_DATA] (PTE) LTD"
type input "[STREET_ADDRESS]"
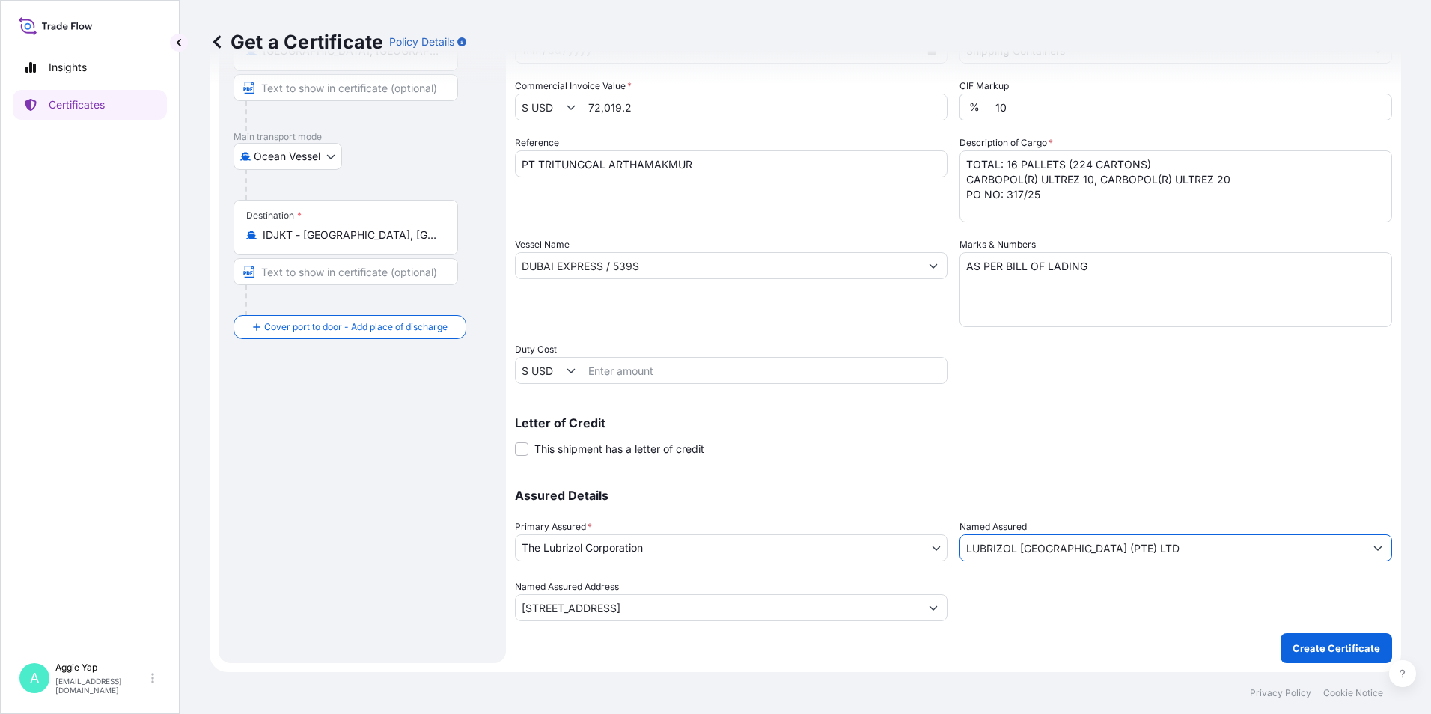
type input "LUBRIZOL [GEOGRAPHIC_DATA] (PTE) LTD"
click at [722, 605] on input "[STREET_ADDRESS]" at bounding box center [718, 607] width 404 height 27
type input "[STREET_ADDRESS]"
click at [1102, 638] on div "Shipment Details Issue date * [DATE] Date of Departure * [DATE] Date of Arrival…" at bounding box center [953, 285] width 877 height 755
click at [701, 604] on input "Named Assured Address" at bounding box center [718, 607] width 404 height 27
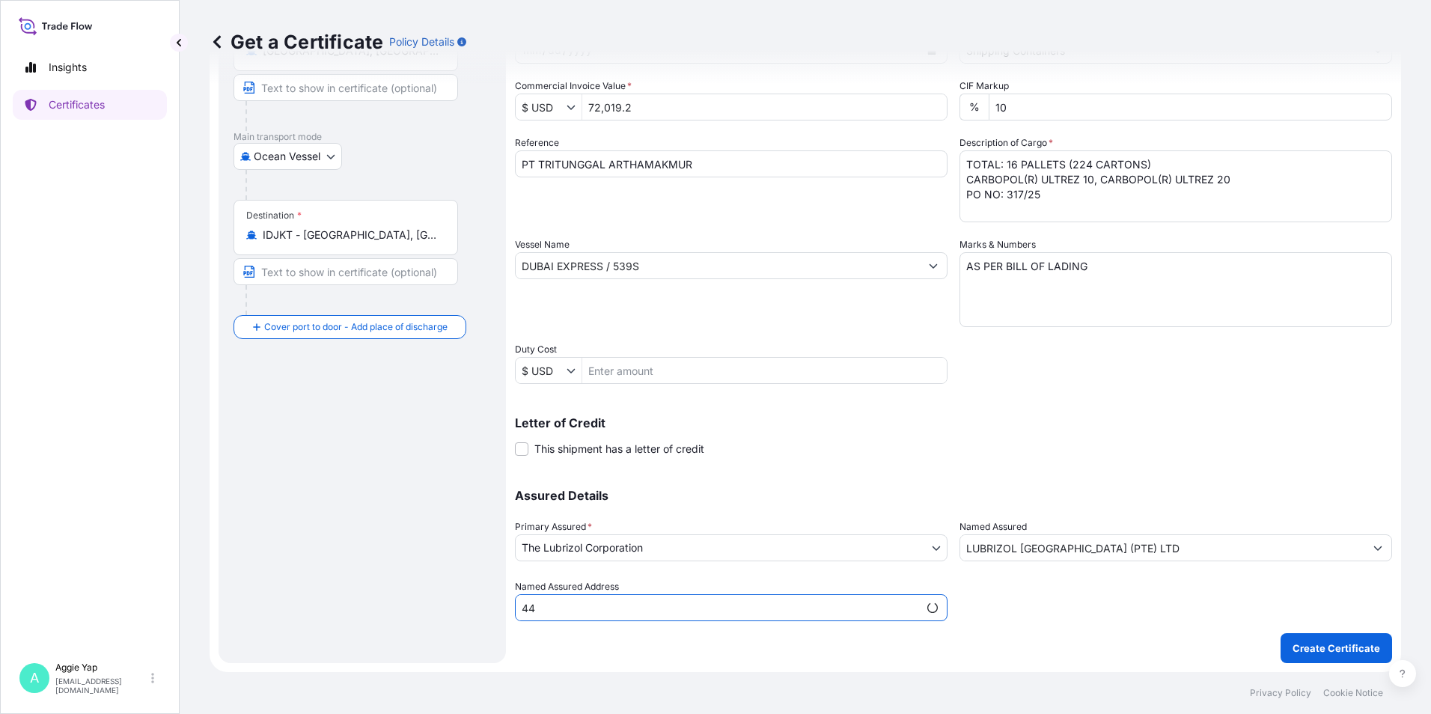
type input "4"
click at [620, 614] on input "Named Assured Address" at bounding box center [718, 607] width 404 height 27
type input "[STREET_ADDRESS]"
click at [730, 651] on div "Shipment Details Issue date * [DATE] Date of Departure * [DATE] Date of Arrival…" at bounding box center [953, 285] width 877 height 755
click at [1047, 632] on div "Shipment Details Issue date * [DATE] Date of Departure * [DATE] Date of Arrival…" at bounding box center [953, 285] width 877 height 755
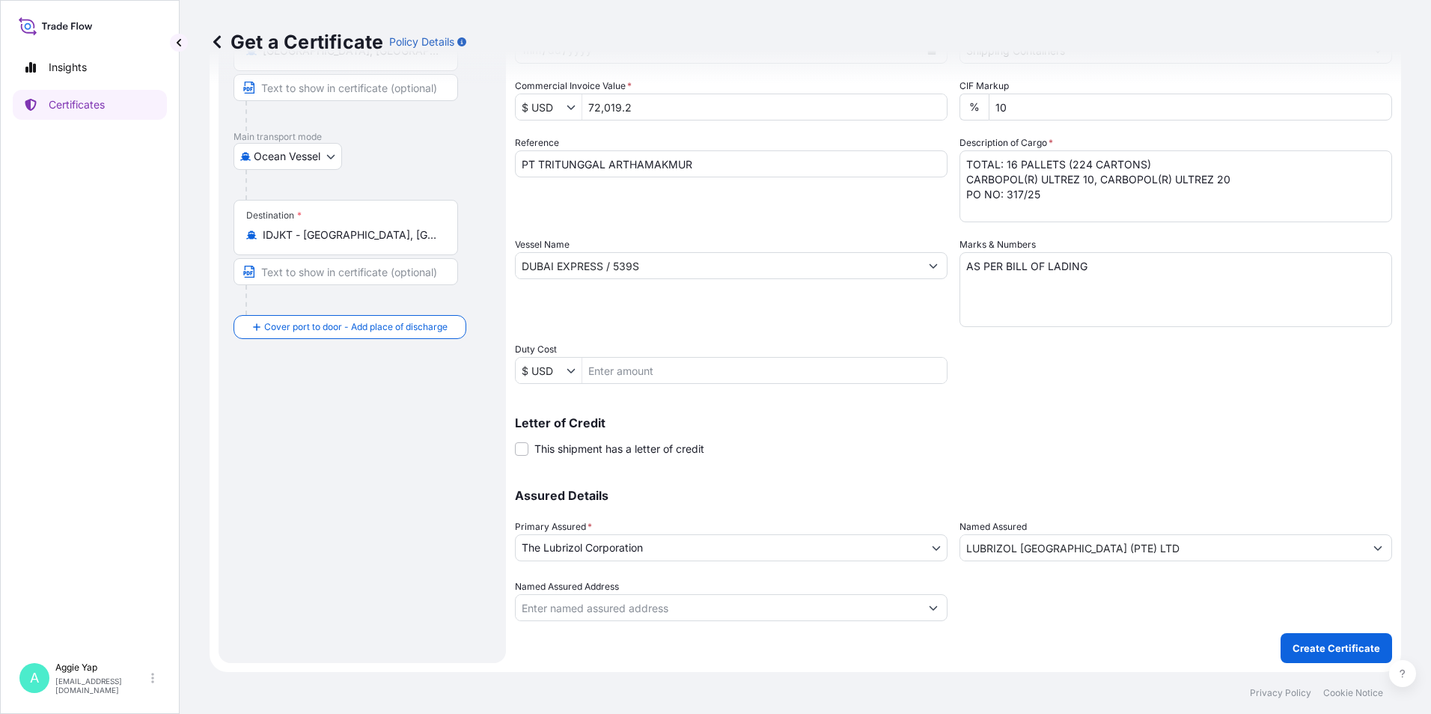
drag, startPoint x: 1074, startPoint y: 581, endPoint x: 1087, endPoint y: 580, distance: 13.6
click at [1076, 581] on div at bounding box center [1175, 600] width 433 height 42
click at [1154, 549] on input "LUBRIZOL [GEOGRAPHIC_DATA] (PTE) LTD" at bounding box center [1162, 547] width 404 height 27
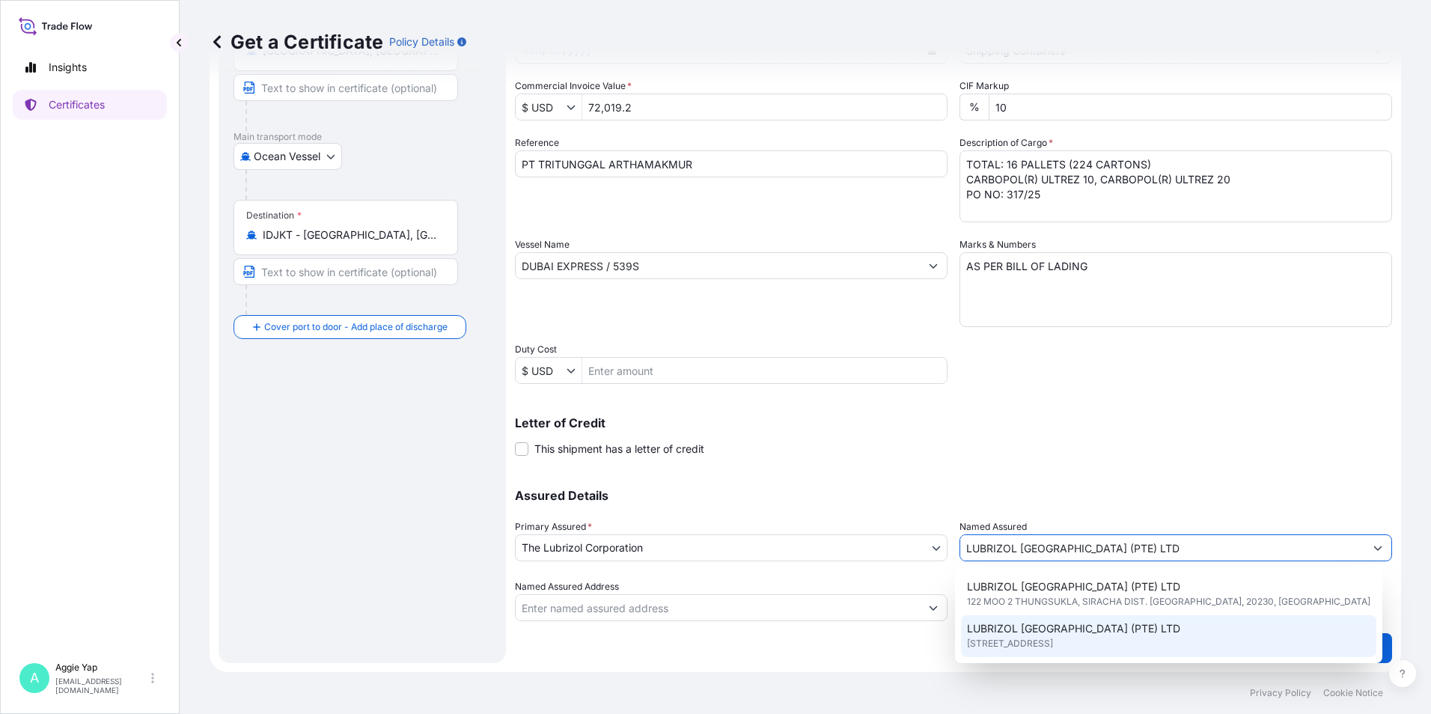
click at [1087, 632] on span "LUBRIZOL [GEOGRAPHIC_DATA] (PTE) LTD" at bounding box center [1073, 628] width 213 height 15
type input "[STREET_ADDRESS]"
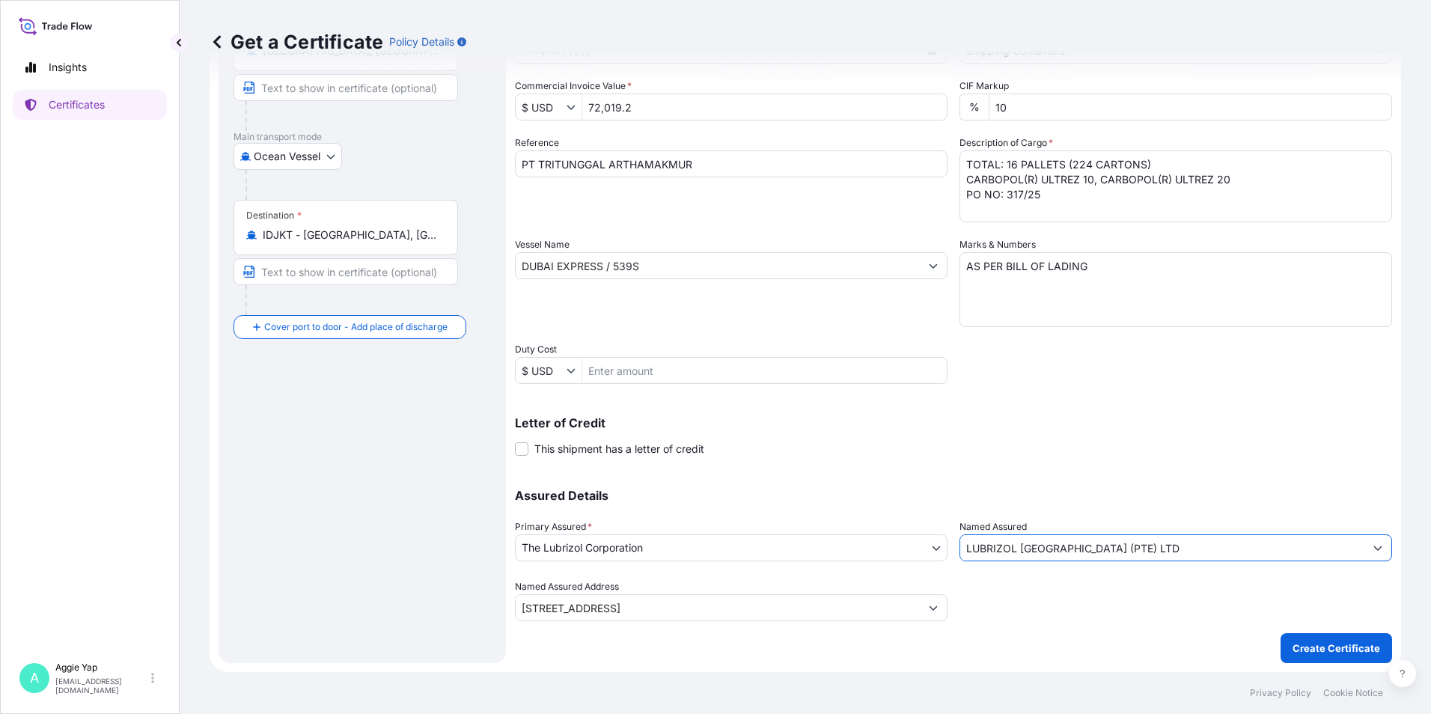
click at [1077, 620] on div at bounding box center [1175, 600] width 433 height 42
click at [1030, 610] on div at bounding box center [1175, 600] width 433 height 42
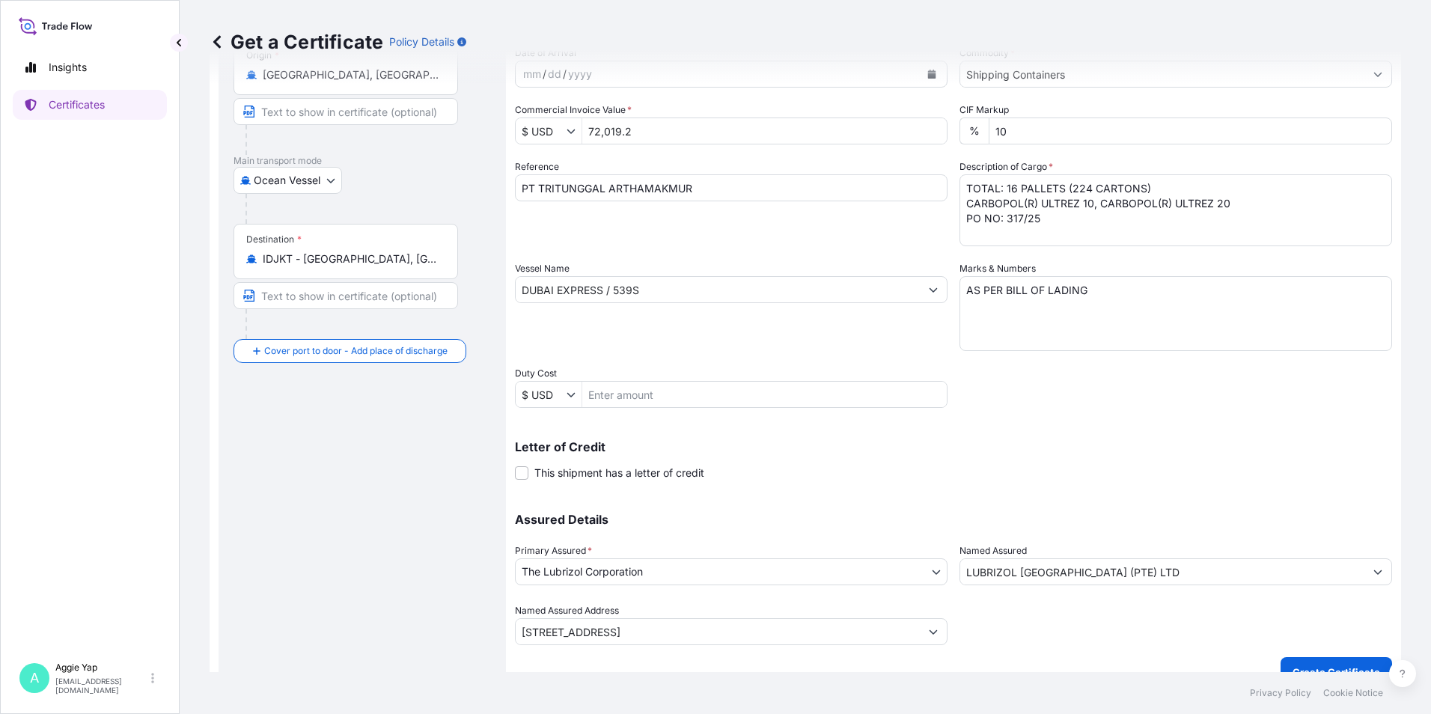
scroll to position [185, 0]
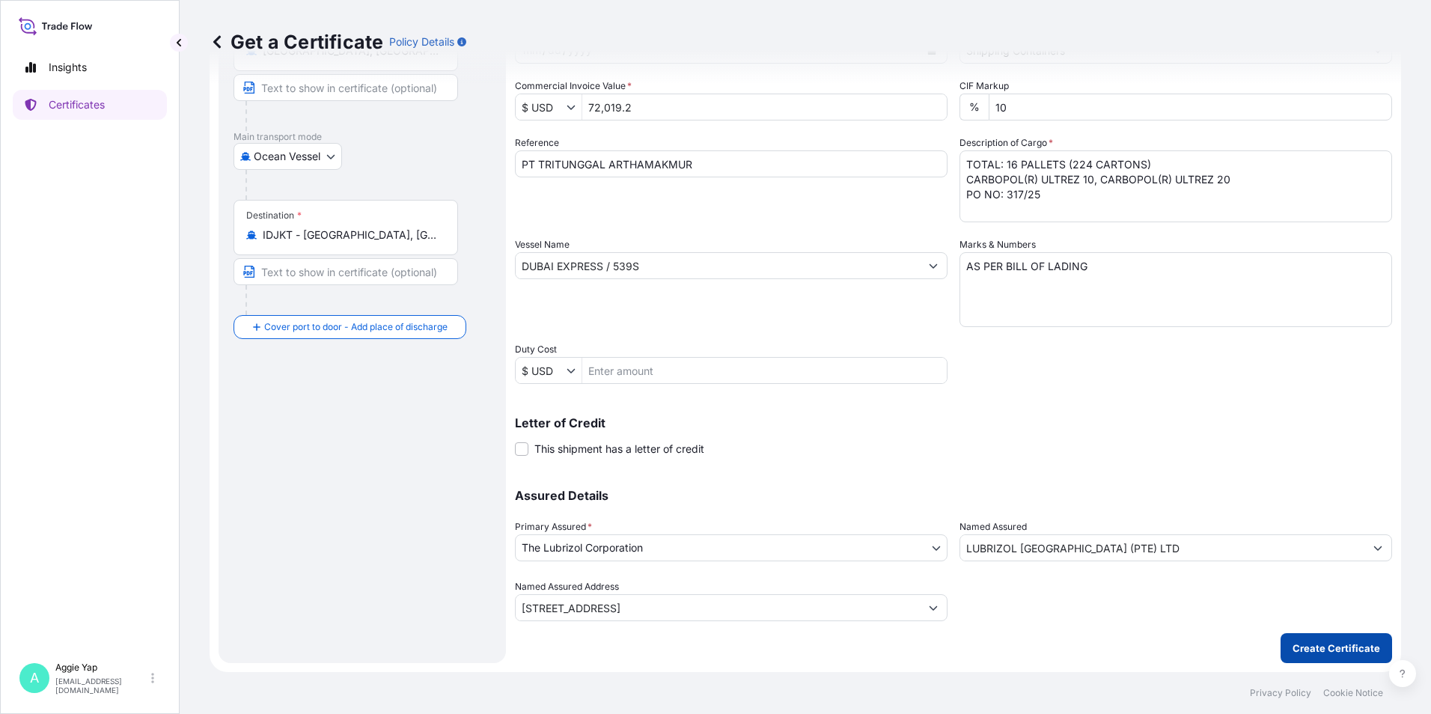
click at [1333, 648] on p "Create Certificate" at bounding box center [1336, 648] width 88 height 15
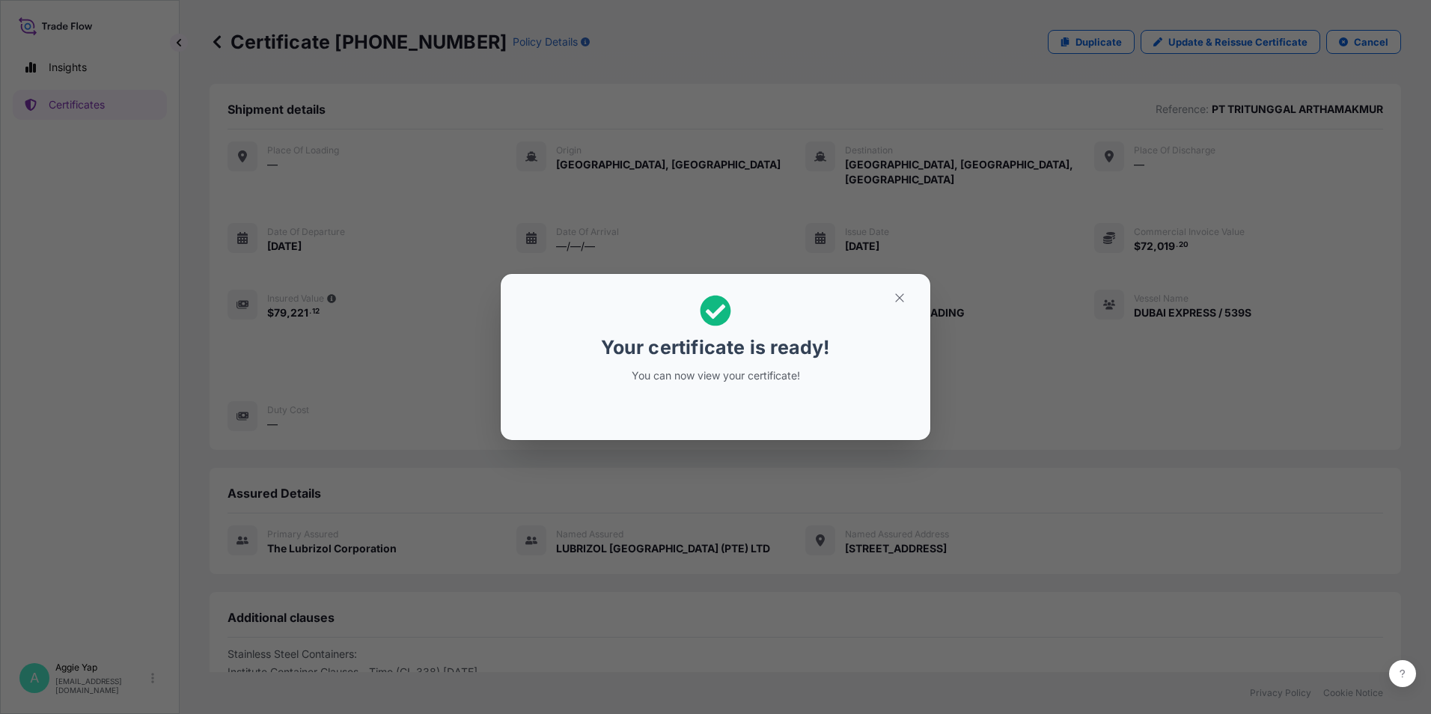
click at [837, 342] on h2 "Your certificate is ready! You can now view your certificate!" at bounding box center [716, 339] width 406 height 106
click at [911, 296] on button "button" at bounding box center [899, 298] width 37 height 24
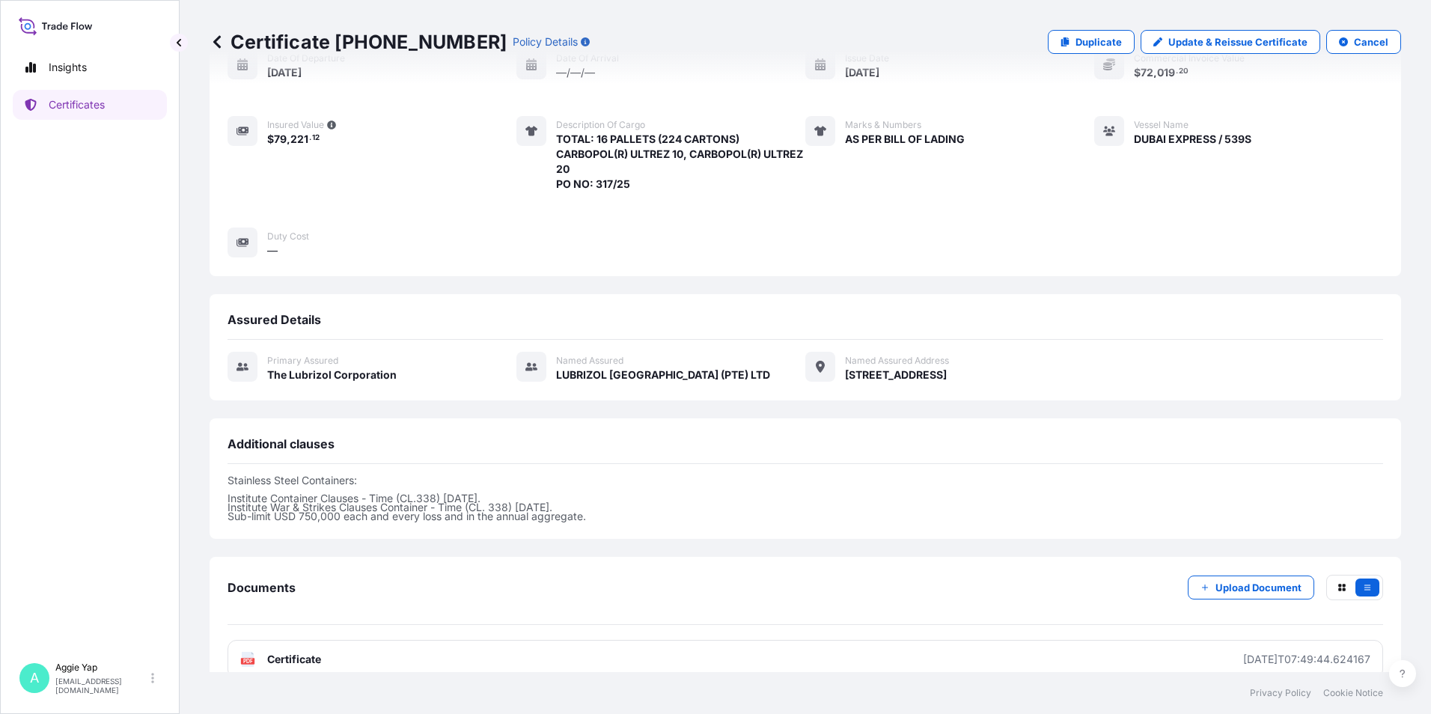
scroll to position [183, 0]
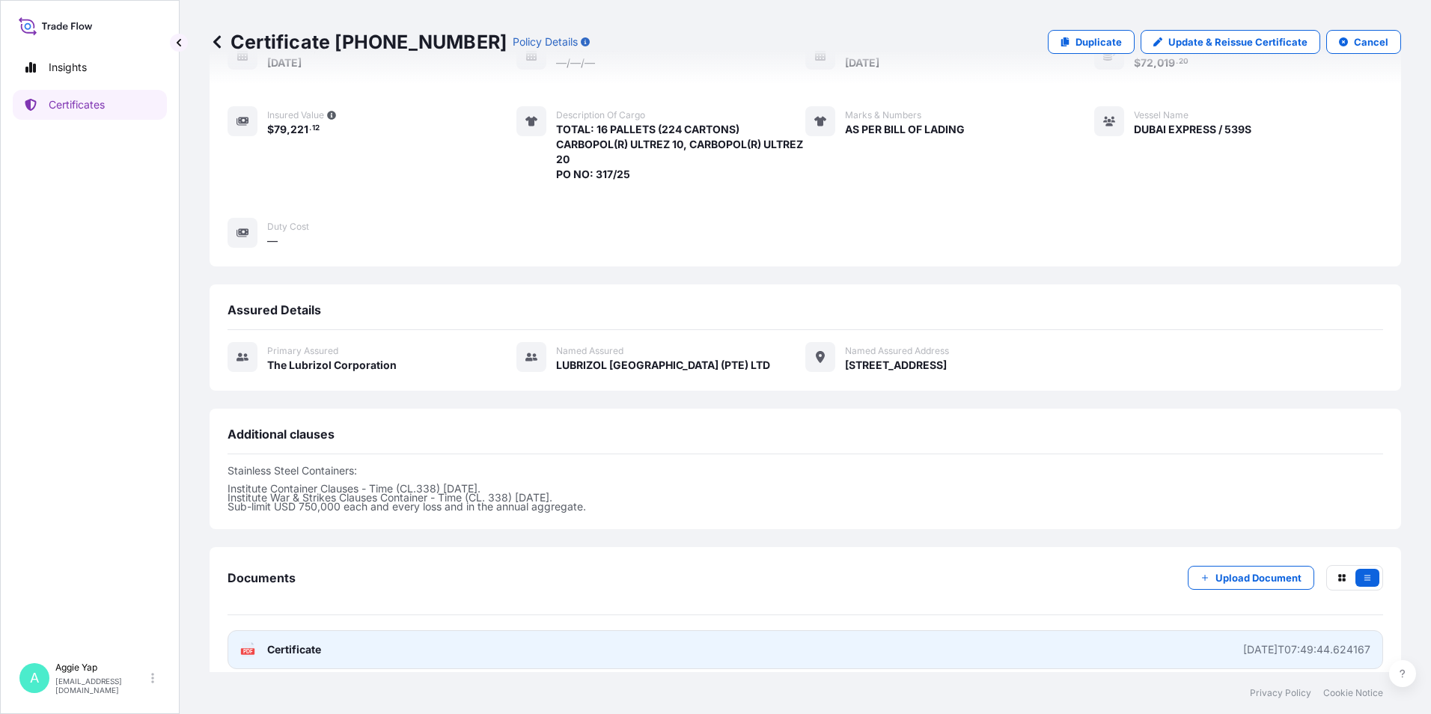
click at [314, 642] on link "PDF Certificate [DATE]T07:49:44.624167" at bounding box center [805, 649] width 1155 height 39
